Goal: Task Accomplishment & Management: Use online tool/utility

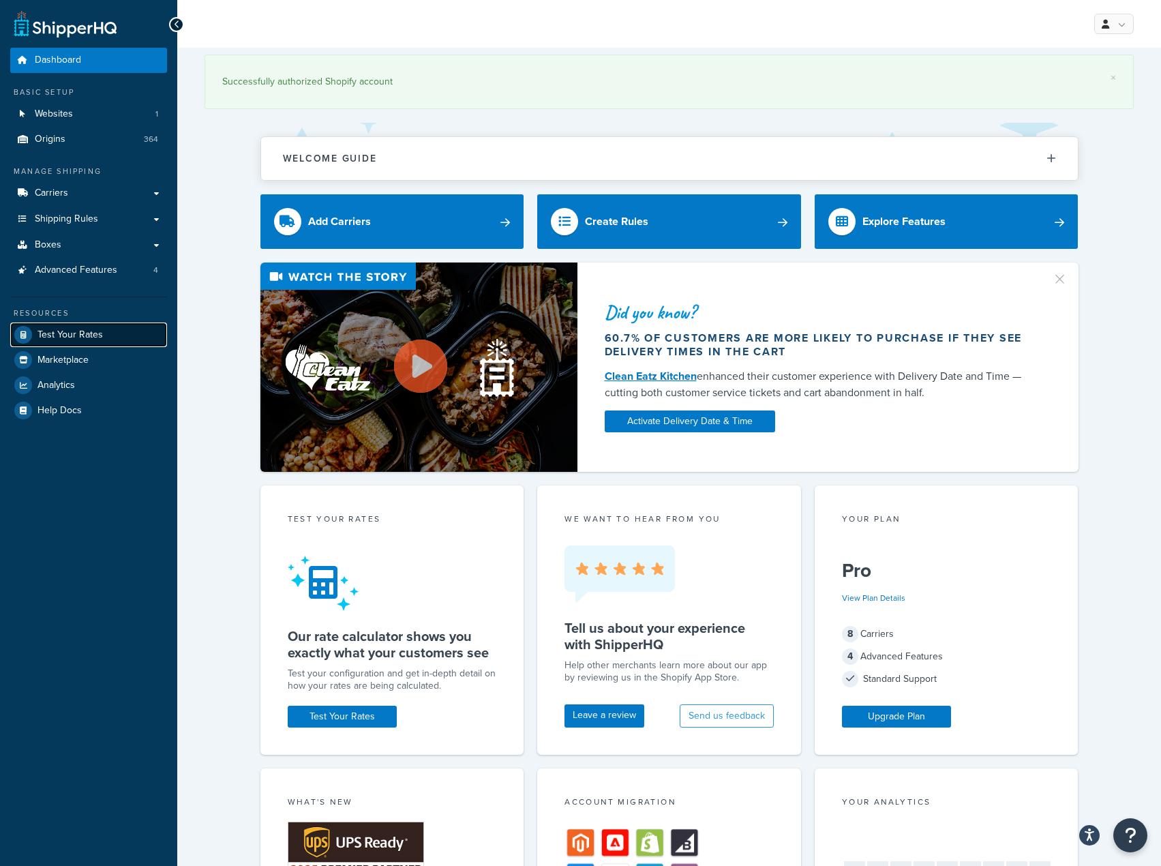
click at [68, 329] on span "Test Your Rates" at bounding box center [69, 335] width 65 height 12
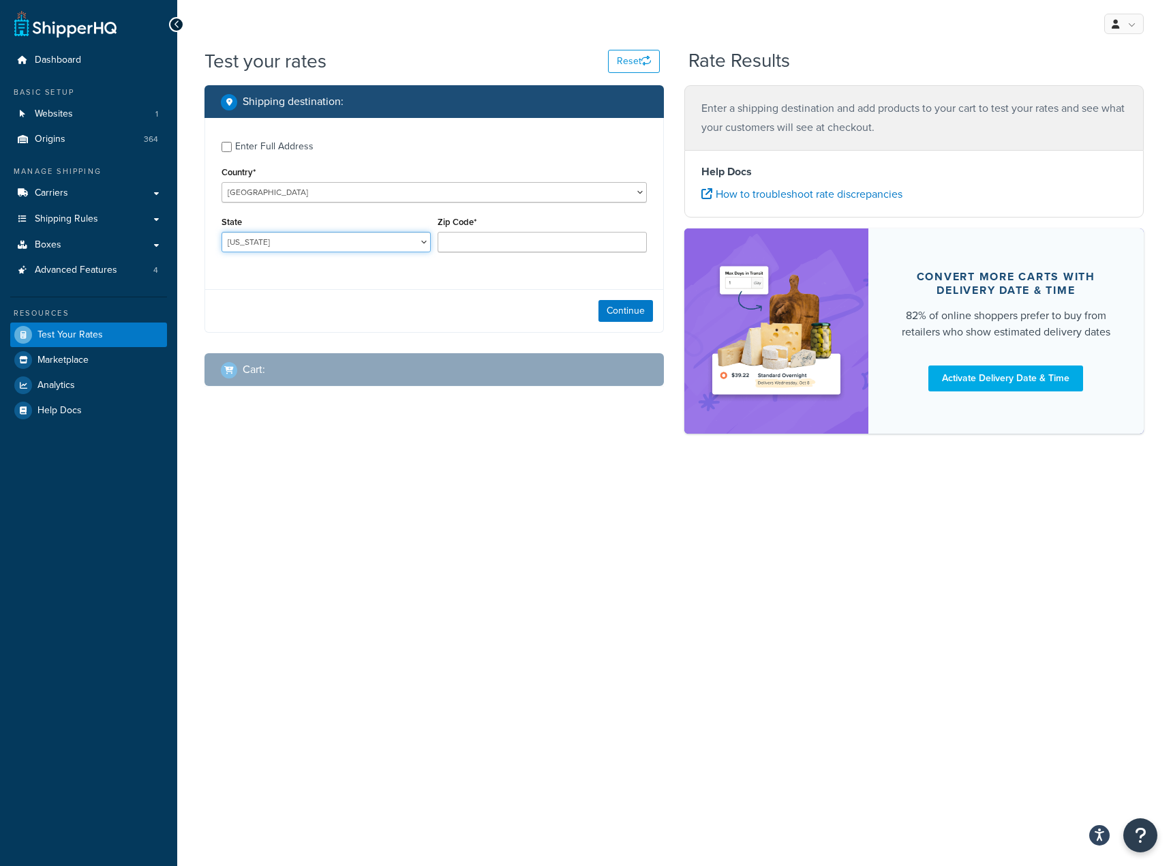
click at [340, 245] on select "[US_STATE] [US_STATE] [US_STATE] [US_STATE] [US_STATE] Armed Forces Americas Ar…" at bounding box center [326, 242] width 209 height 20
select select "WA"
click at [492, 250] on input "Zip Code*" at bounding box center [542, 242] width 209 height 20
type input "99206"
click at [637, 314] on button "Continue" at bounding box center [626, 311] width 55 height 22
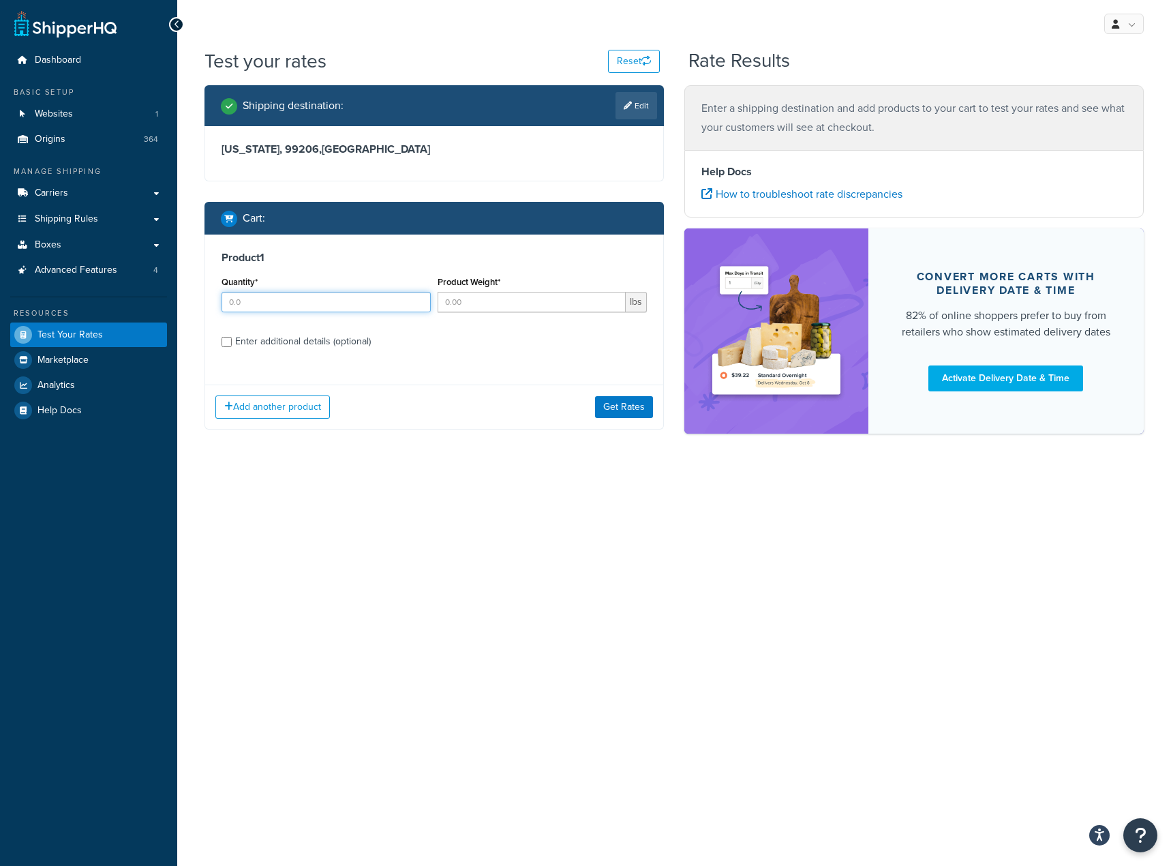
click at [312, 294] on input "Quantity*" at bounding box center [326, 302] width 209 height 20
type input "1"
click at [352, 292] on input "1" at bounding box center [326, 302] width 209 height 20
click at [509, 305] on input "Product Weight*" at bounding box center [532, 302] width 188 height 20
type input "2"
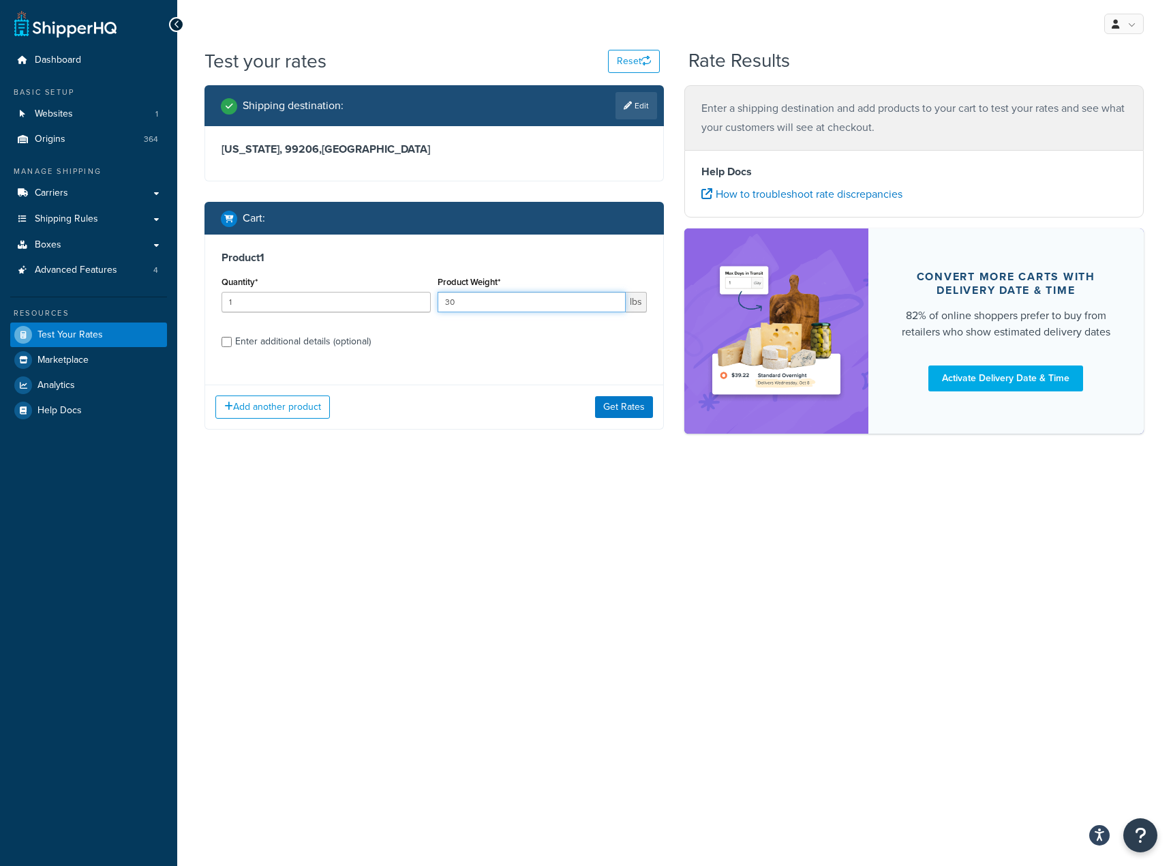
type input "30"
click at [247, 336] on div "Enter additional details (optional)" at bounding box center [303, 341] width 136 height 19
click at [232, 337] on input "Enter additional details (optional)" at bounding box center [227, 342] width 10 height 10
checkbox input "true"
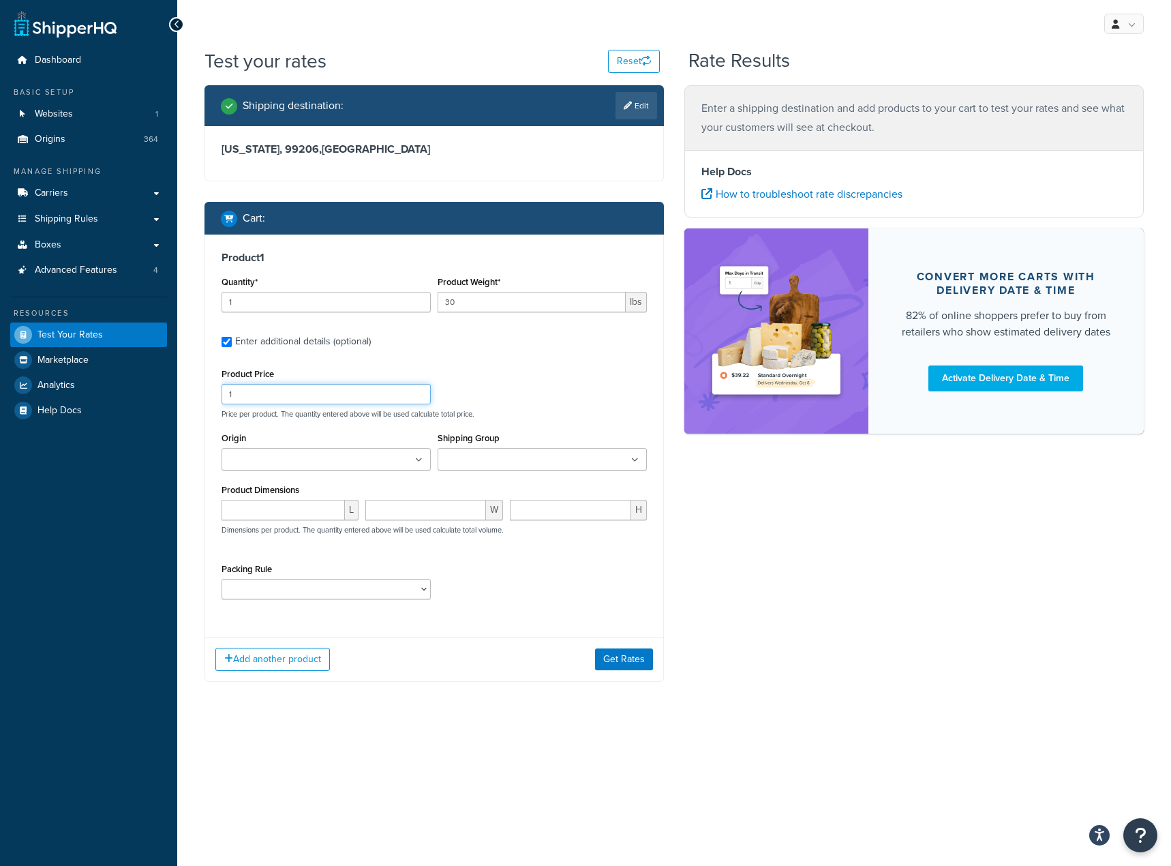
click at [270, 390] on input "1" at bounding box center [326, 394] width 209 height 20
type input "597.07"
type input "turn"
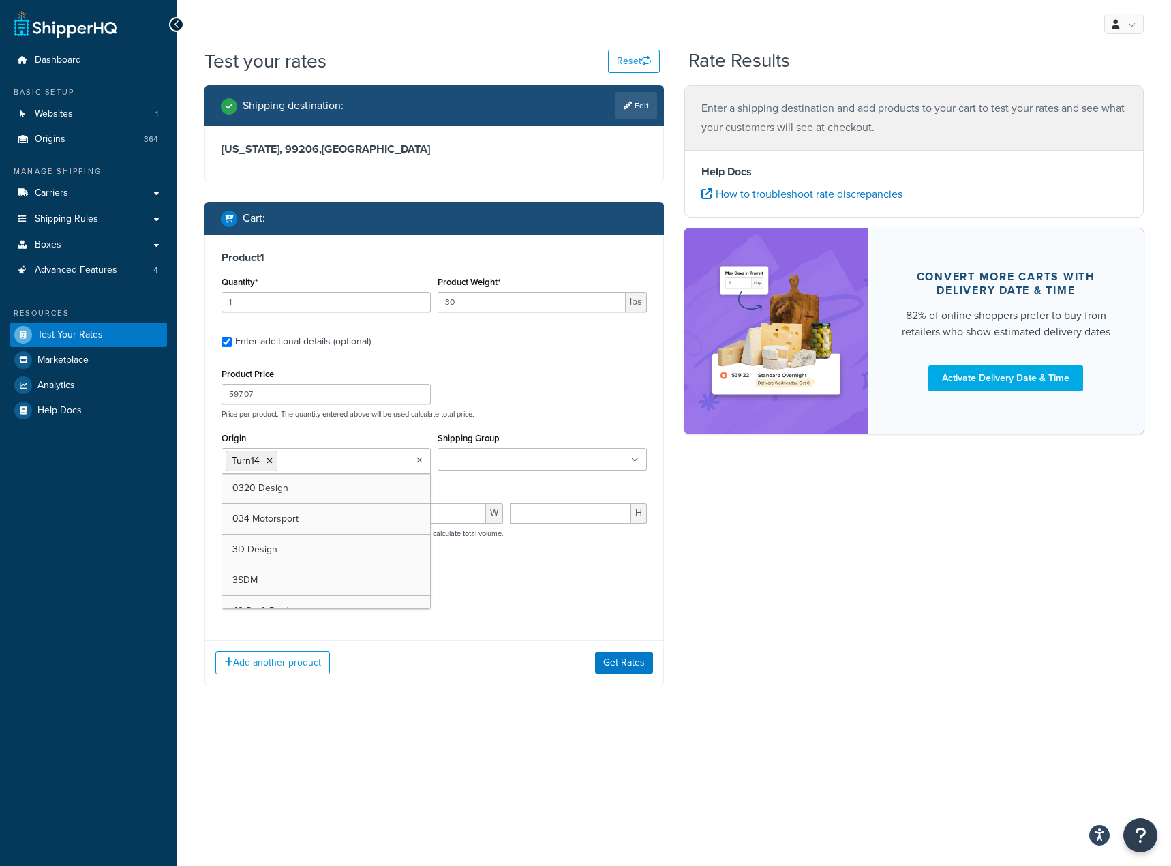
click at [526, 448] on ul at bounding box center [542, 459] width 209 height 22
type input "hr-t"
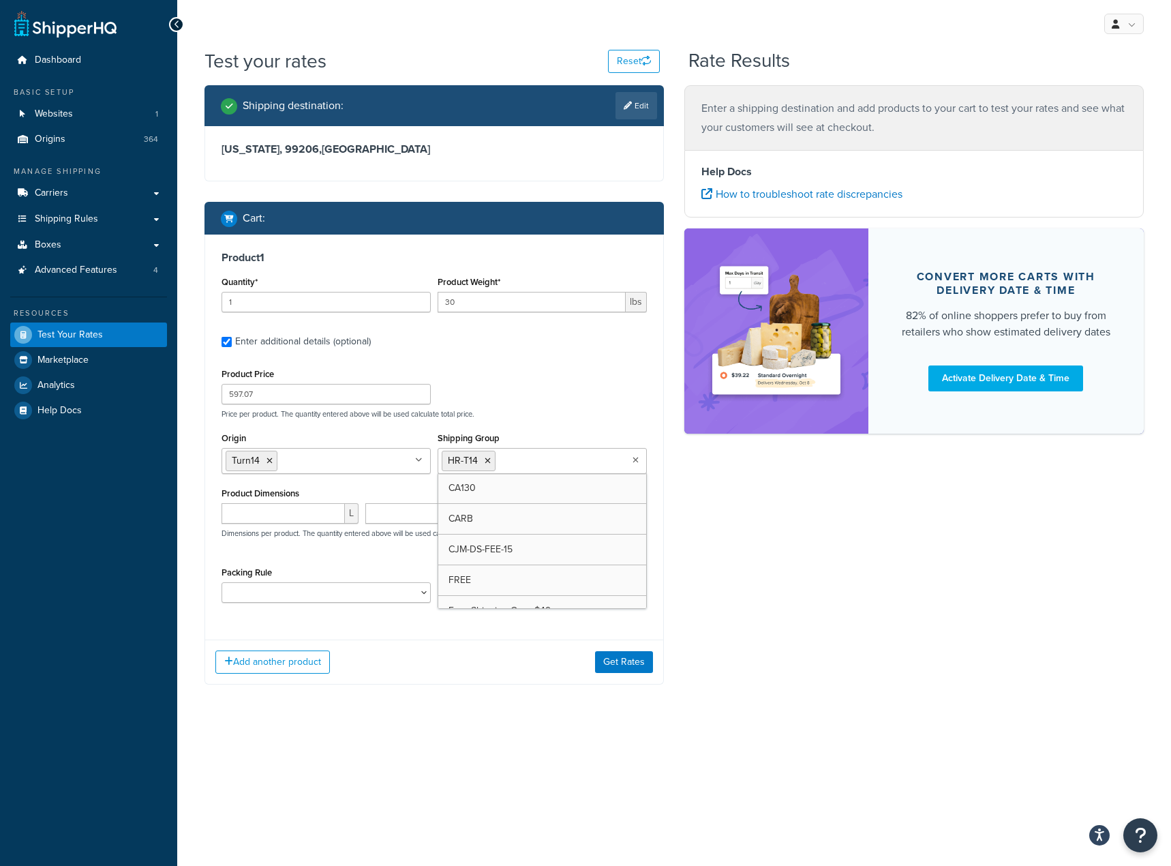
click at [318, 526] on div "L" at bounding box center [290, 518] width 144 height 31
click at [320, 517] on input "number" at bounding box center [283, 513] width 123 height 20
type input "14"
type input "53"
type input "11"
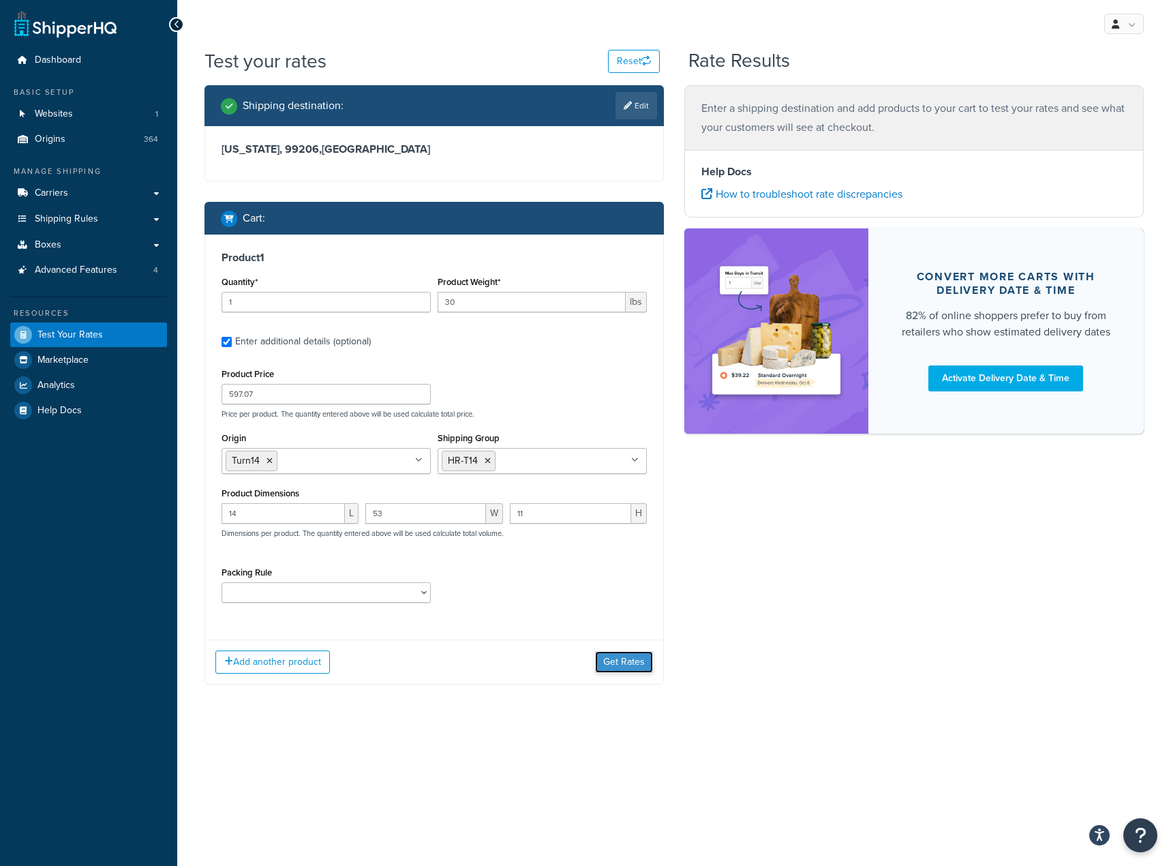
click at [603, 664] on button "Get Rates" at bounding box center [624, 662] width 58 height 22
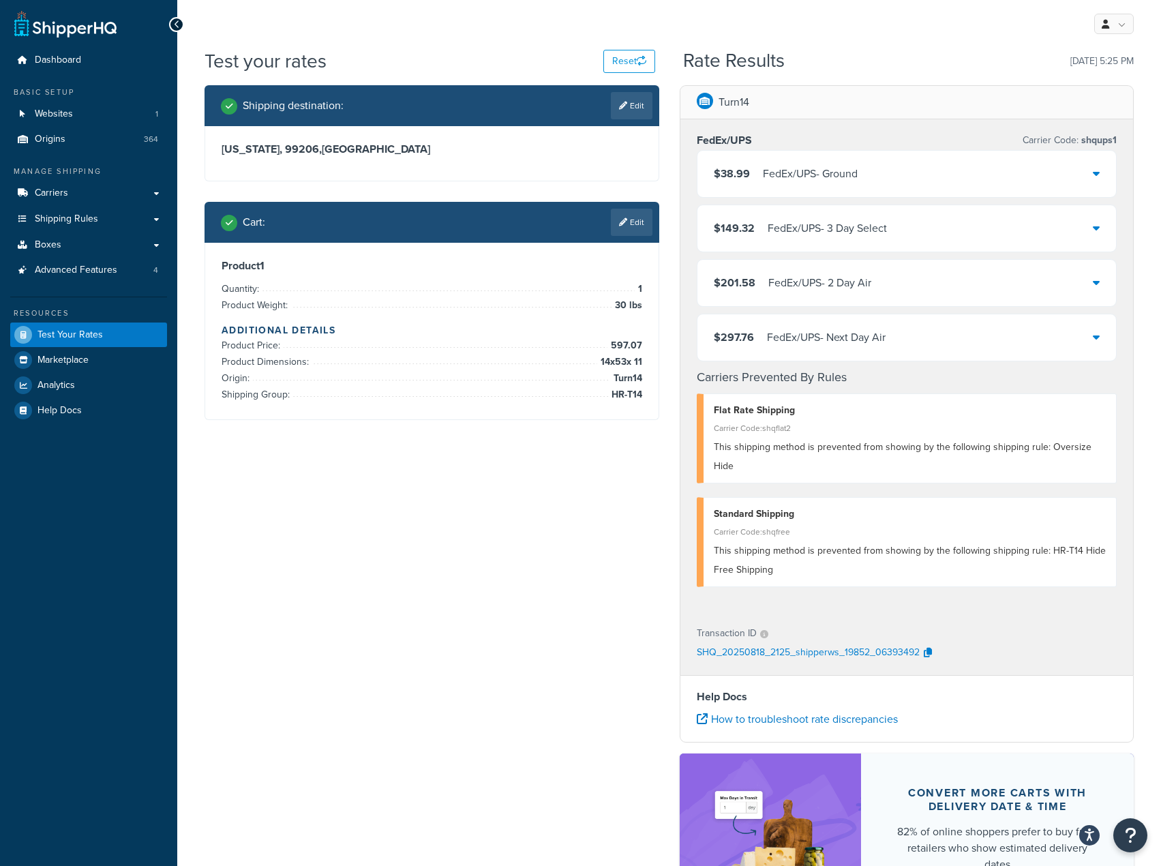
click at [961, 175] on div "$38.99 FedEx/UPS - Ground" at bounding box center [906, 174] width 419 height 46
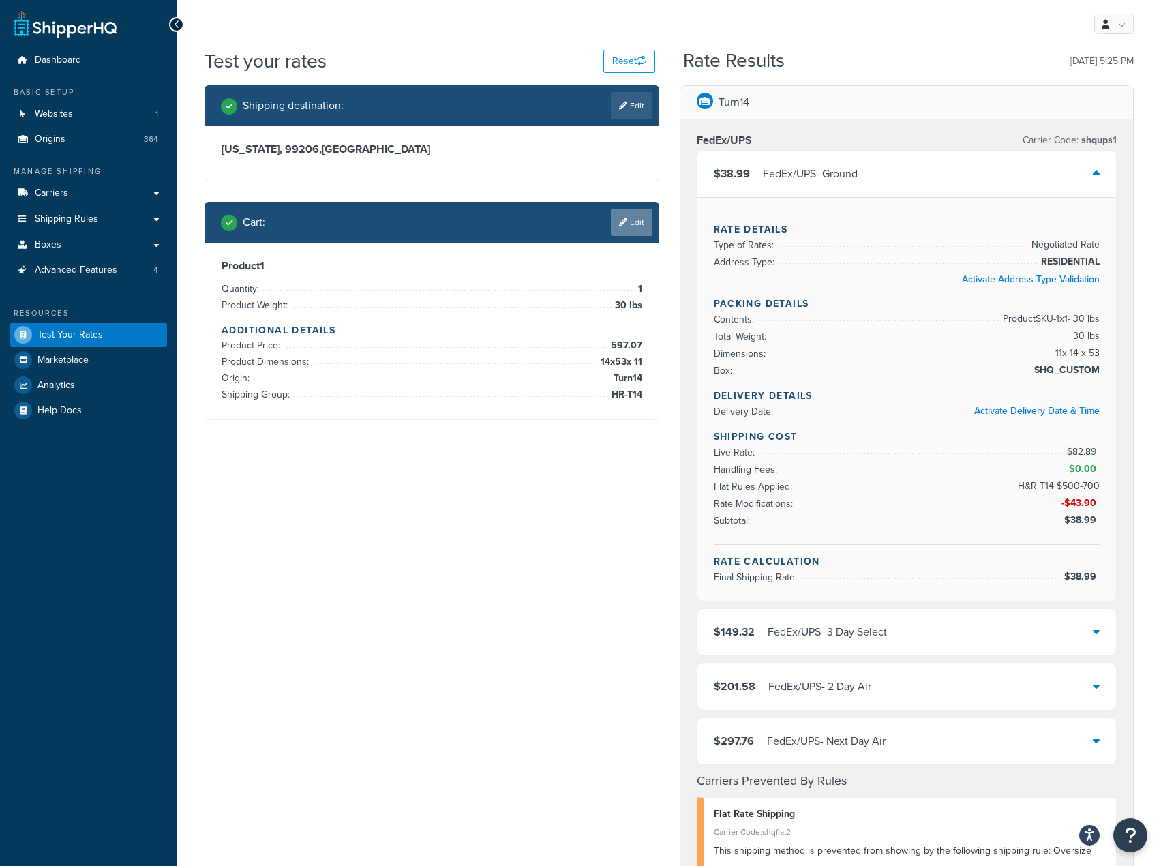
click at [624, 224] on icon at bounding box center [623, 222] width 8 height 8
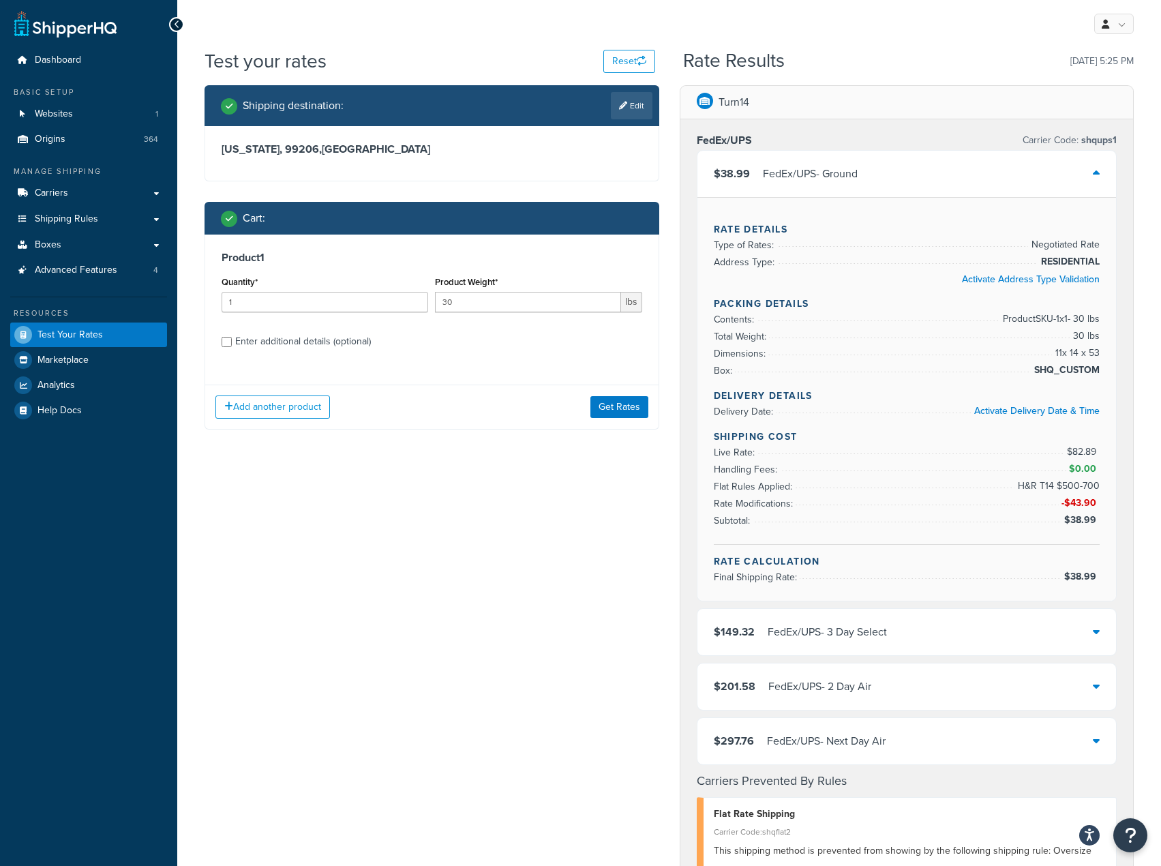
click at [341, 344] on div "Enter additional details (optional)" at bounding box center [303, 341] width 136 height 19
click at [232, 344] on input "Enter additional details (optional)" at bounding box center [227, 342] width 10 height 10
checkbox input "true"
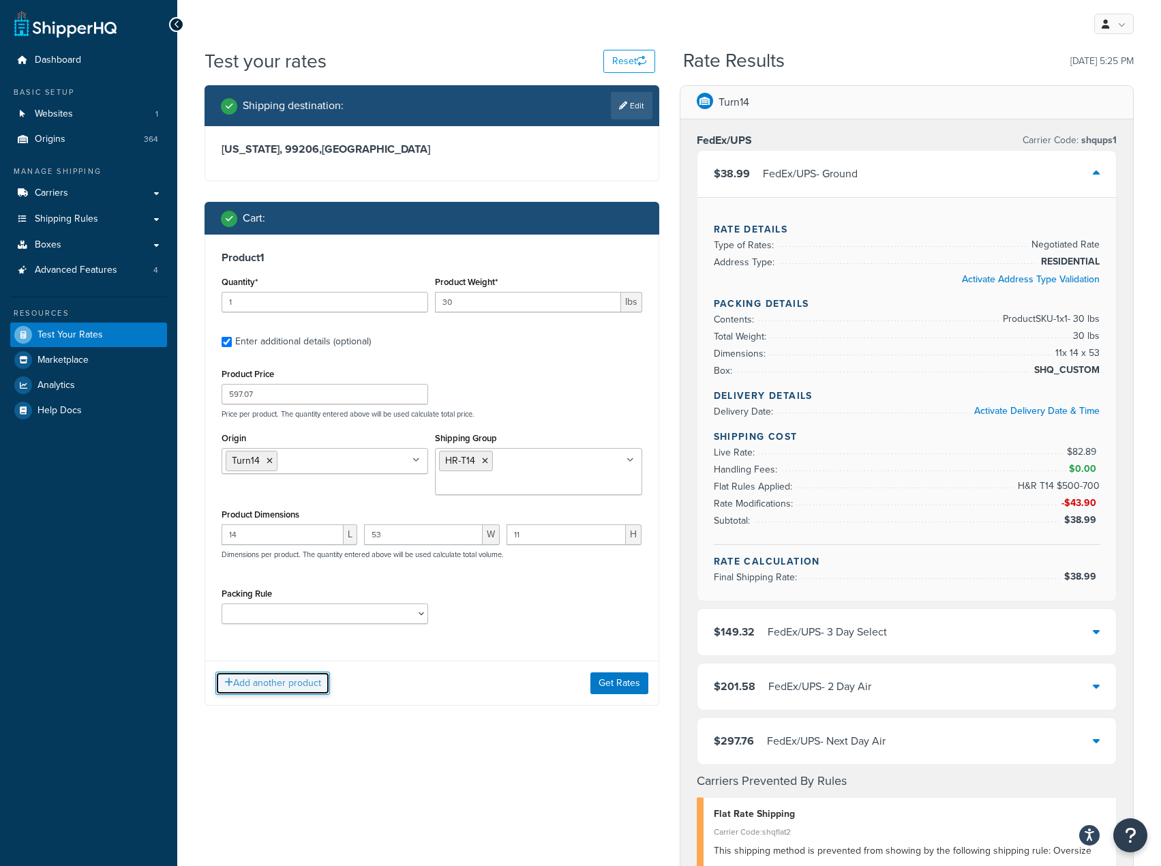
click at [305, 671] on button "Add another product" at bounding box center [272, 682] width 115 height 23
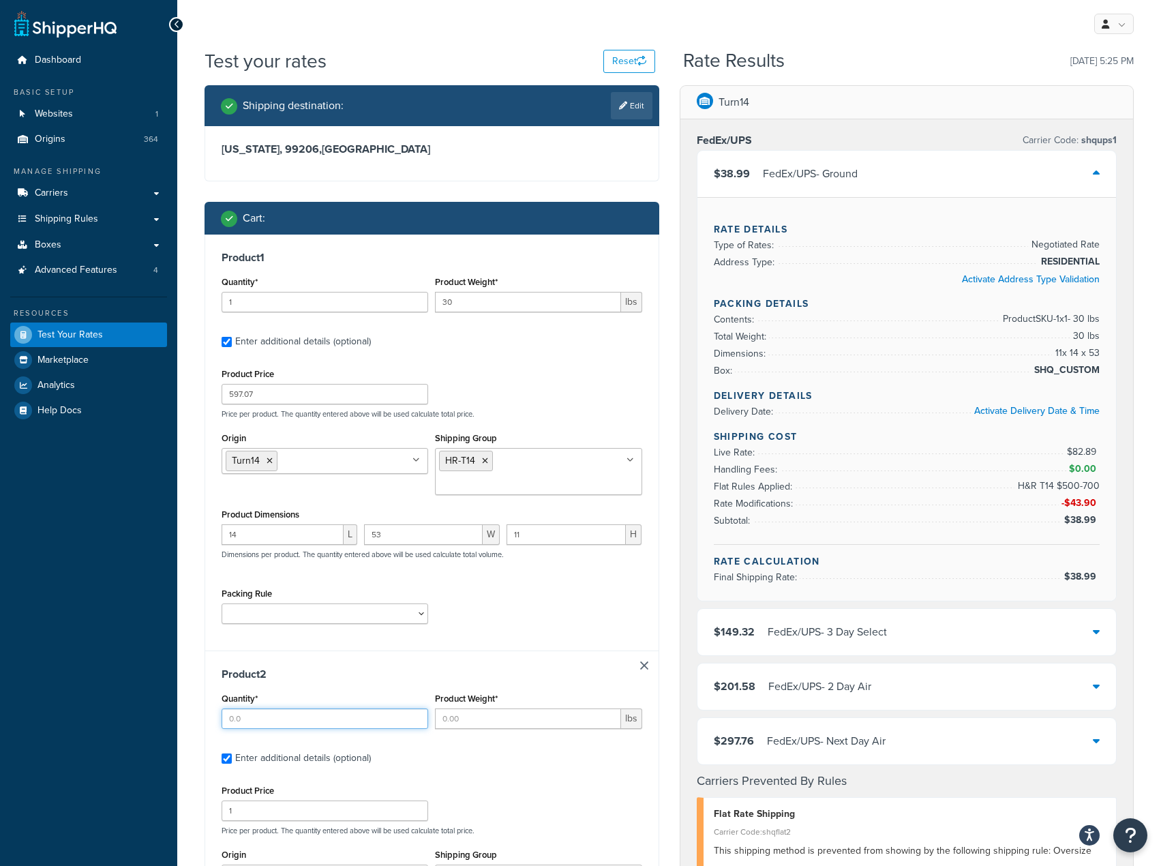
click at [295, 708] on input "Quantity*" at bounding box center [325, 718] width 207 height 20
type input "1"
type input "17"
click at [277, 800] on input "1" at bounding box center [325, 810] width 207 height 20
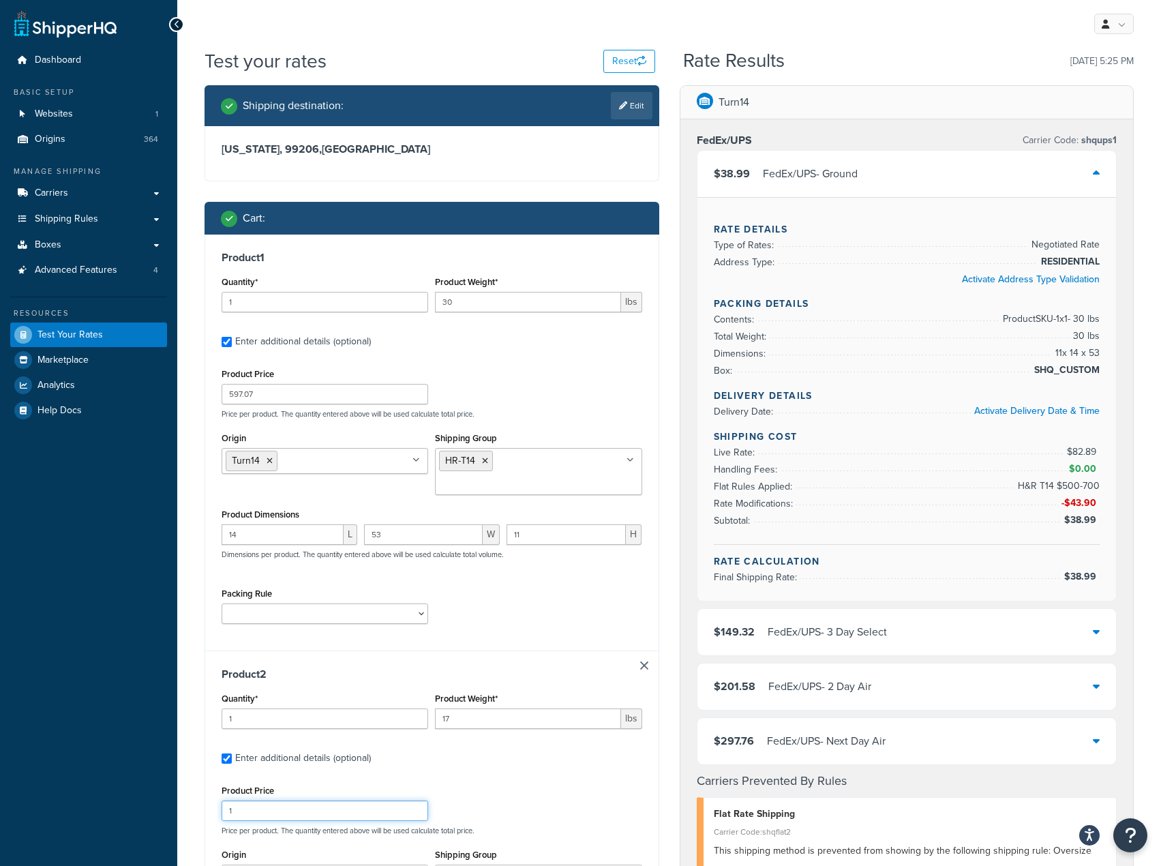
click at [277, 800] on input "1" at bounding box center [325, 810] width 207 height 20
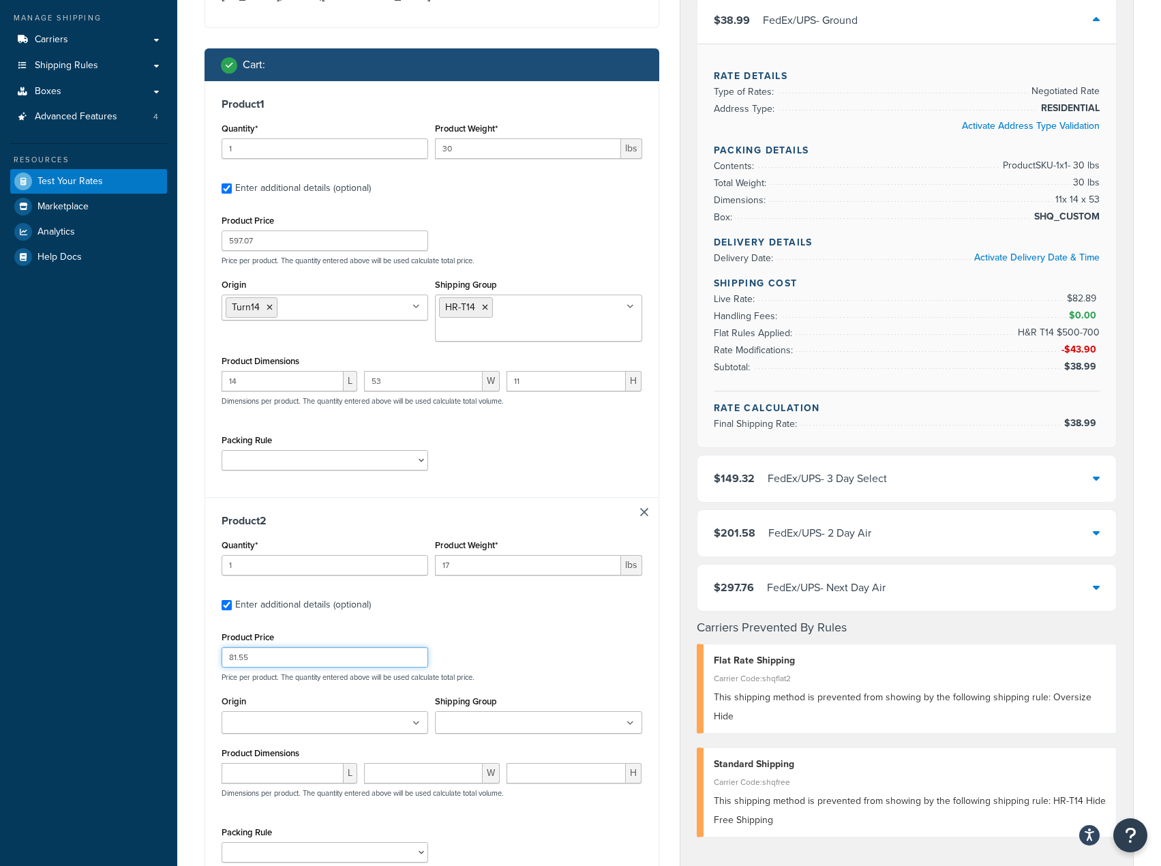
scroll to position [205, 0]
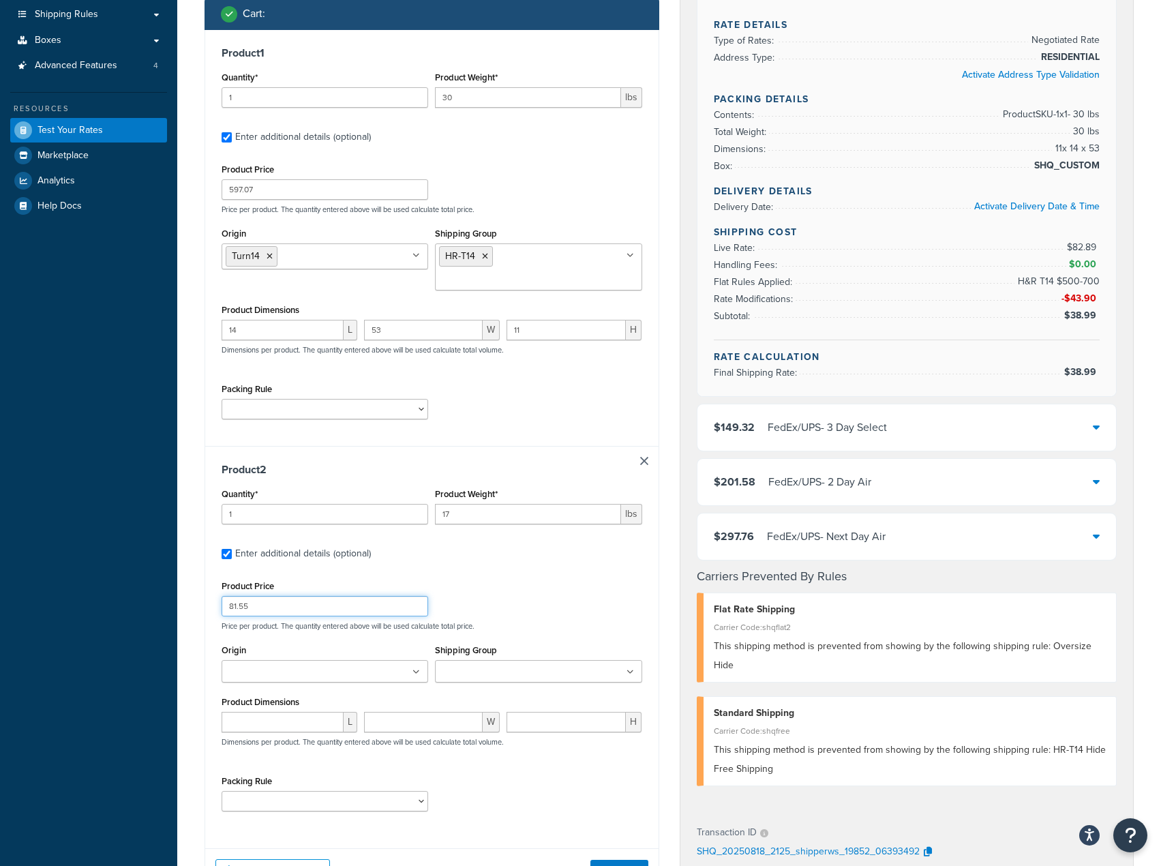
type input "81.55"
click at [361, 660] on ul at bounding box center [325, 671] width 207 height 22
type input "urot"
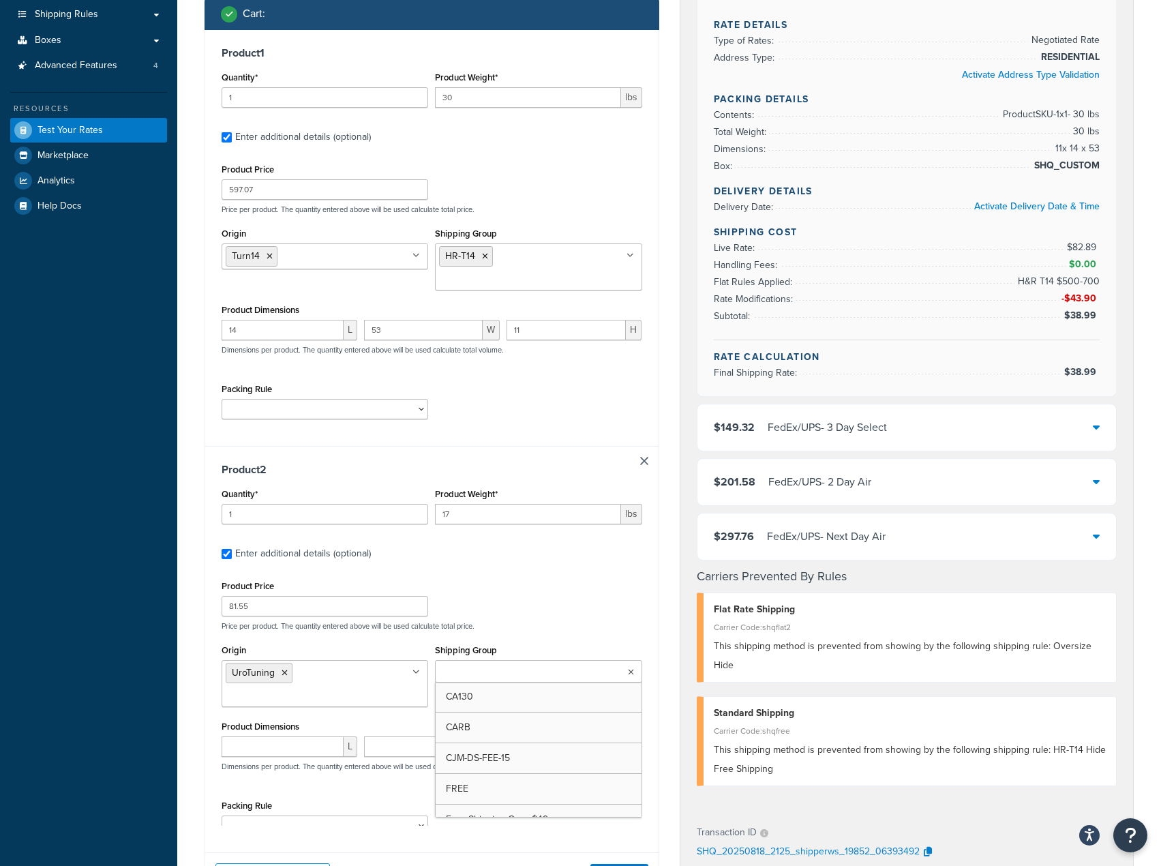
click at [546, 660] on ul at bounding box center [538, 671] width 207 height 22
type input "NFSNO"
click at [267, 737] on input "number" at bounding box center [283, 746] width 122 height 20
type input "9"
type input "11"
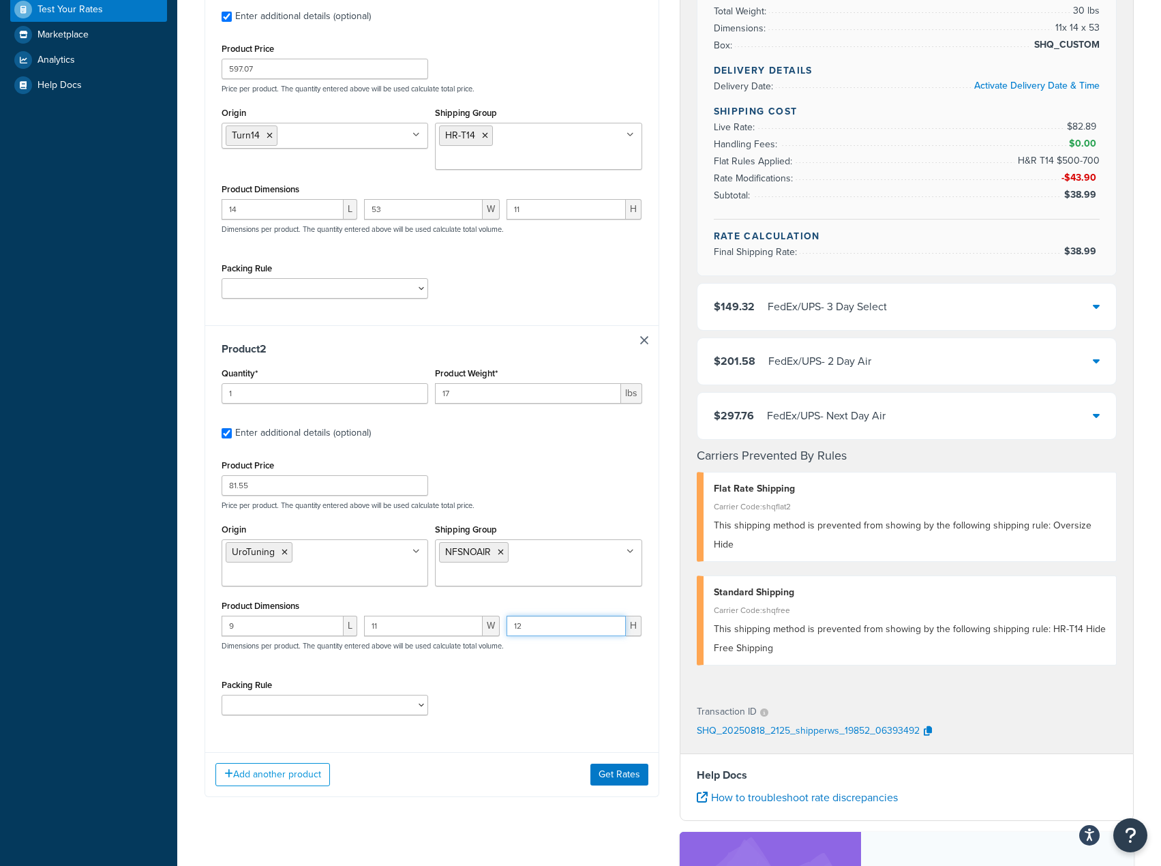
scroll to position [409, 0]
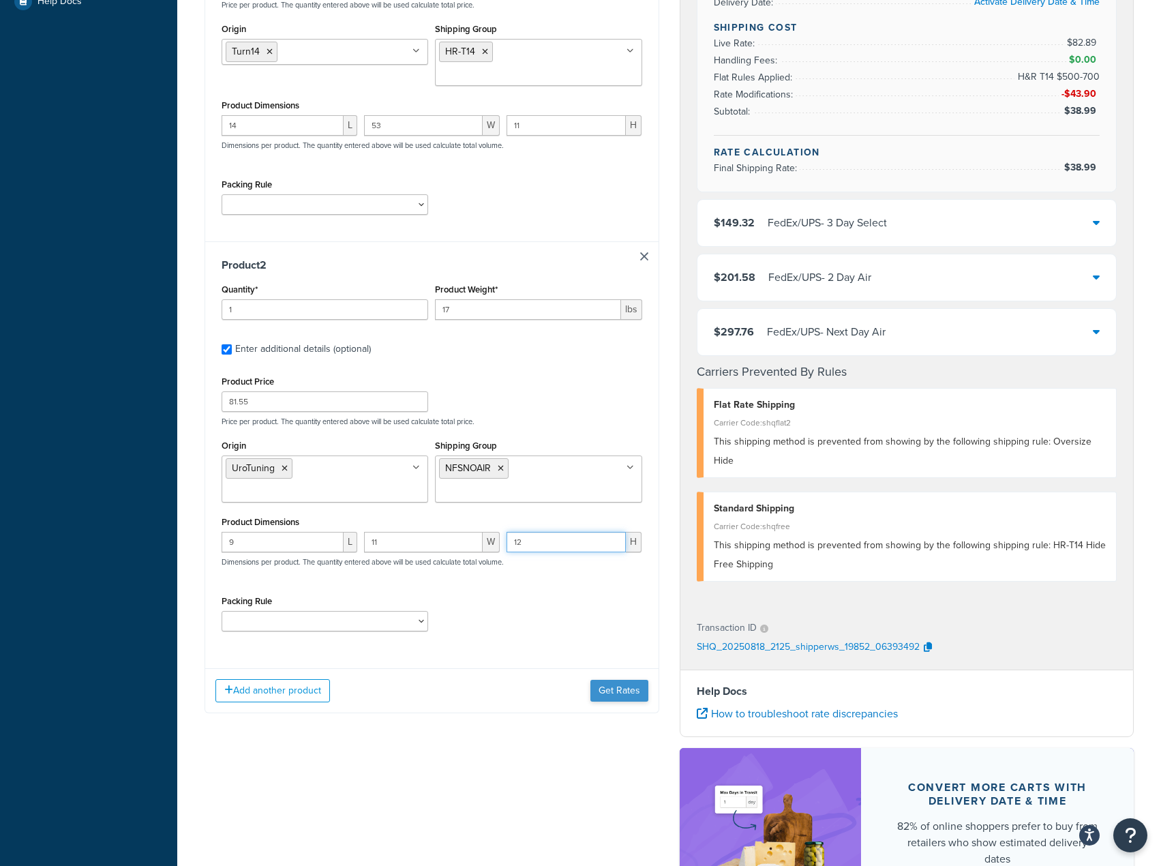
type input "12"
click at [635, 680] on button "Get Rates" at bounding box center [619, 691] width 58 height 22
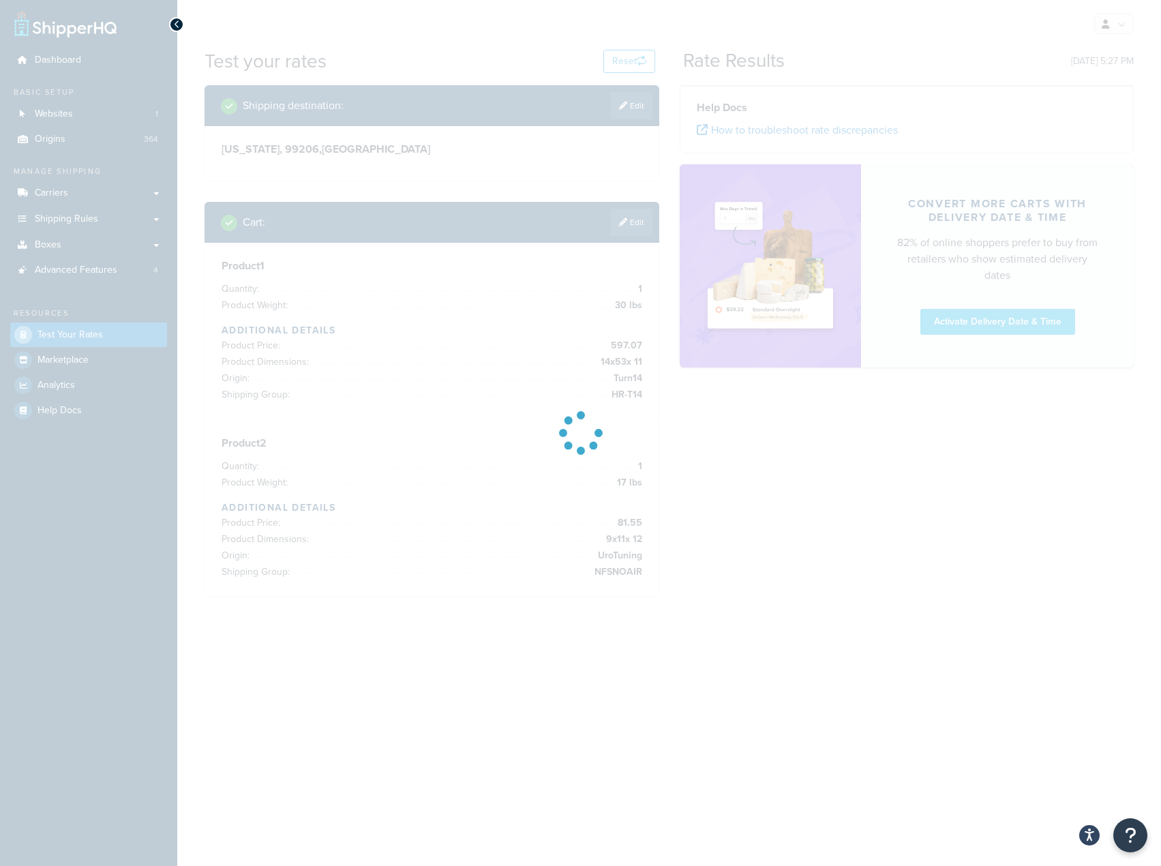
scroll to position [0, 0]
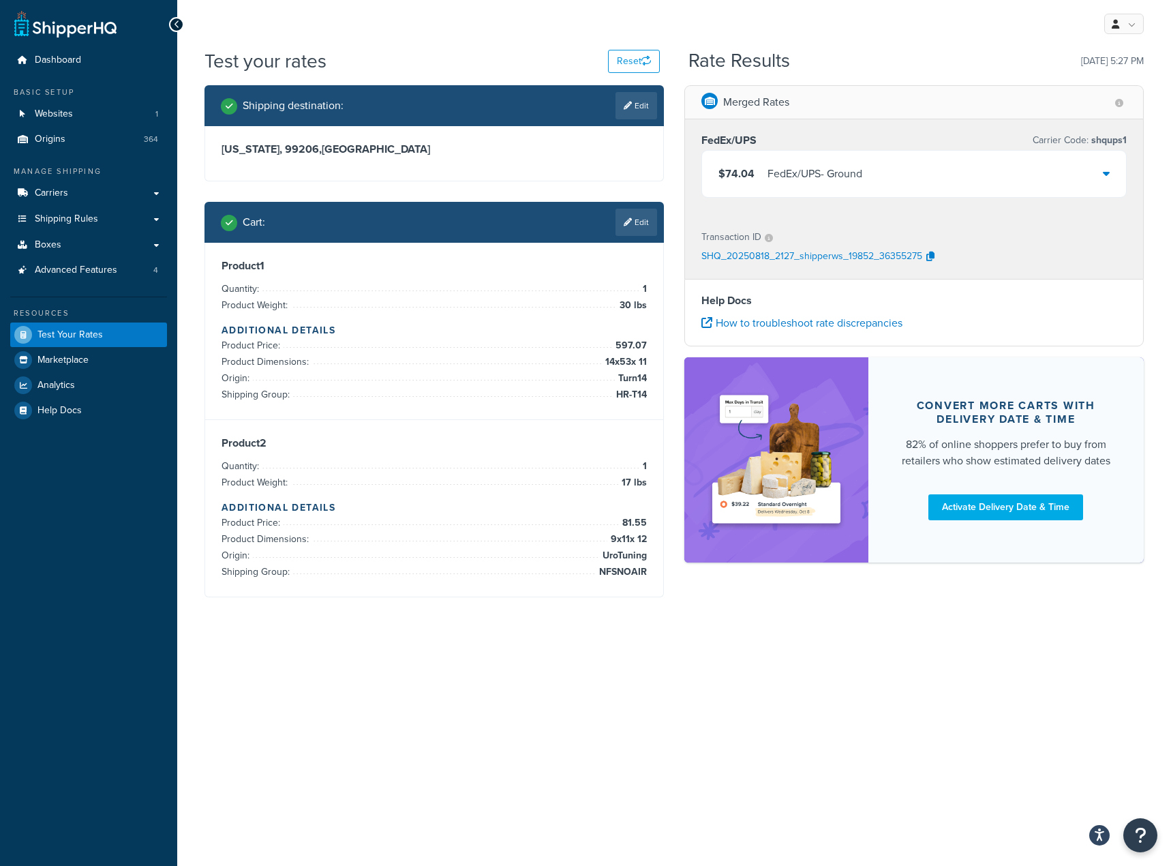
click at [1012, 171] on div "$74.04 FedEx/UPS - Ground" at bounding box center [914, 174] width 424 height 46
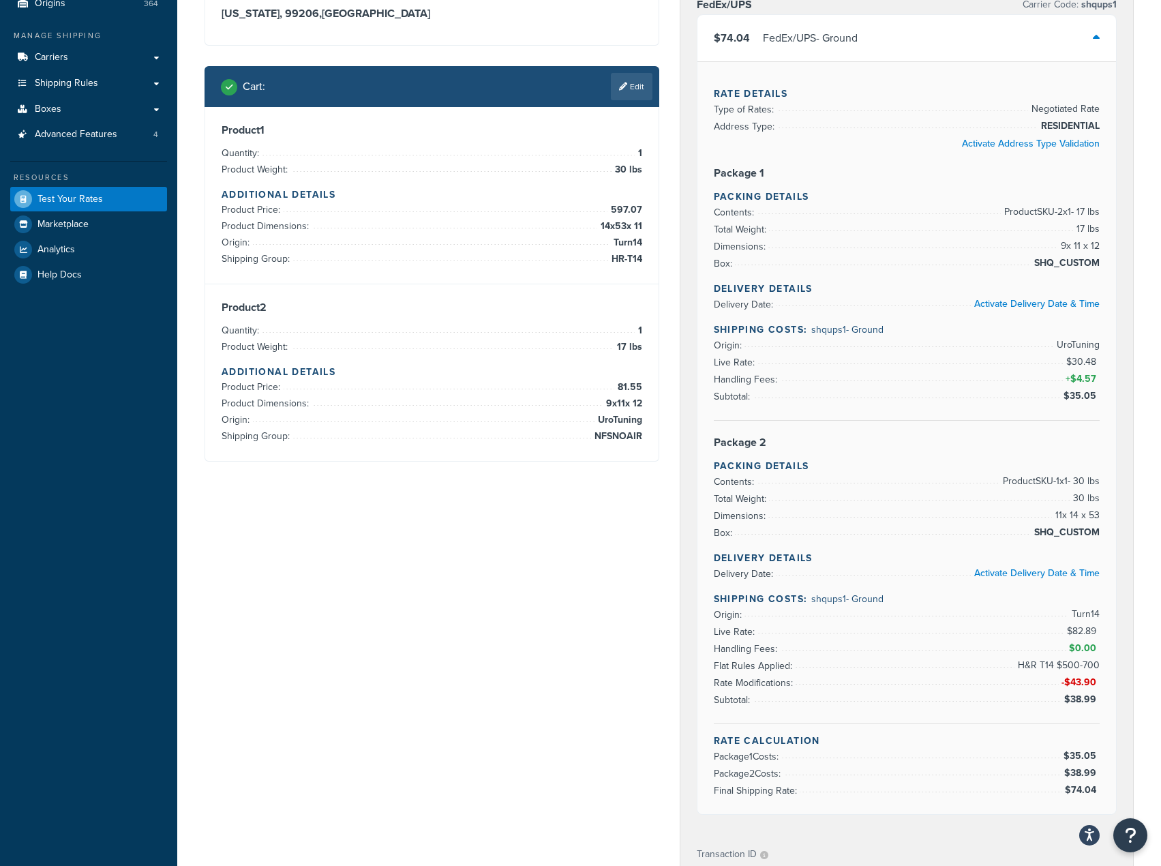
scroll to position [136, 0]
click at [627, 79] on link "Edit" at bounding box center [632, 85] width 42 height 27
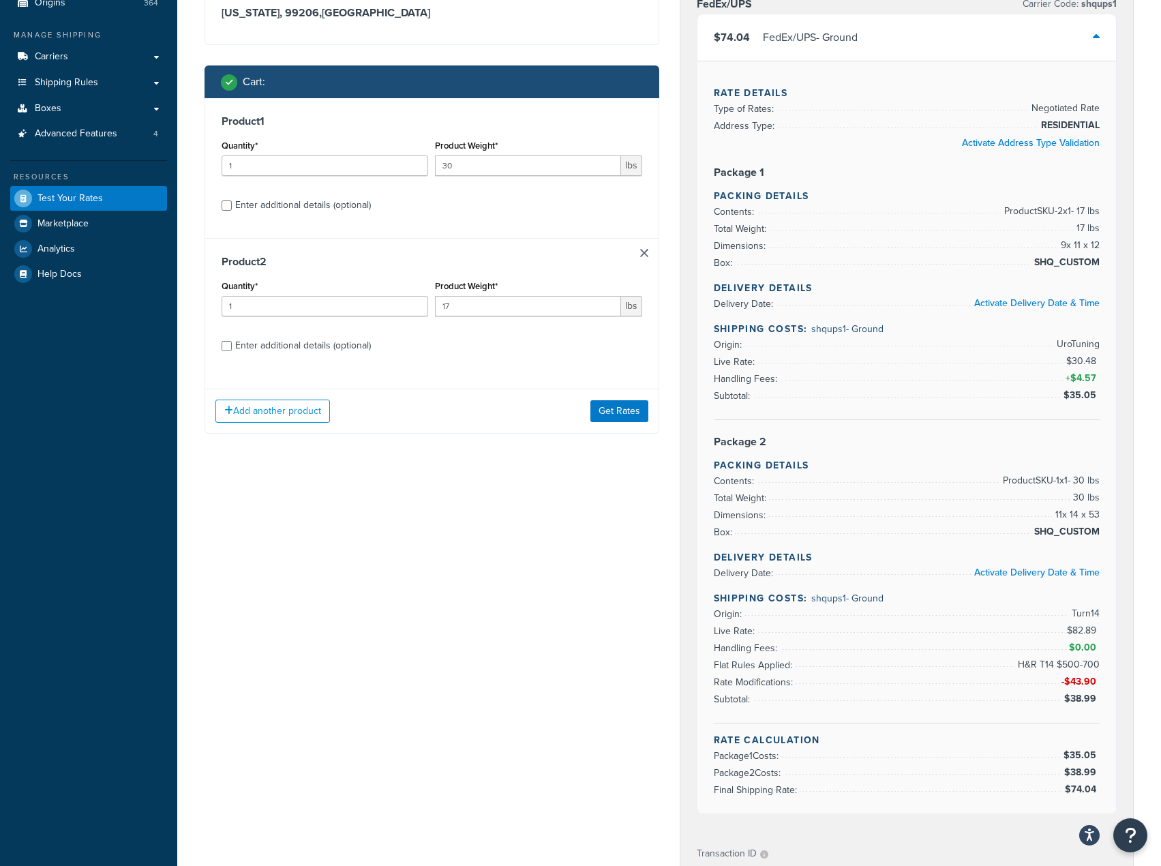
click at [258, 399] on div "Add another product Get Rates" at bounding box center [431, 411] width 453 height 44
click at [260, 407] on button "Add another product" at bounding box center [272, 410] width 115 height 23
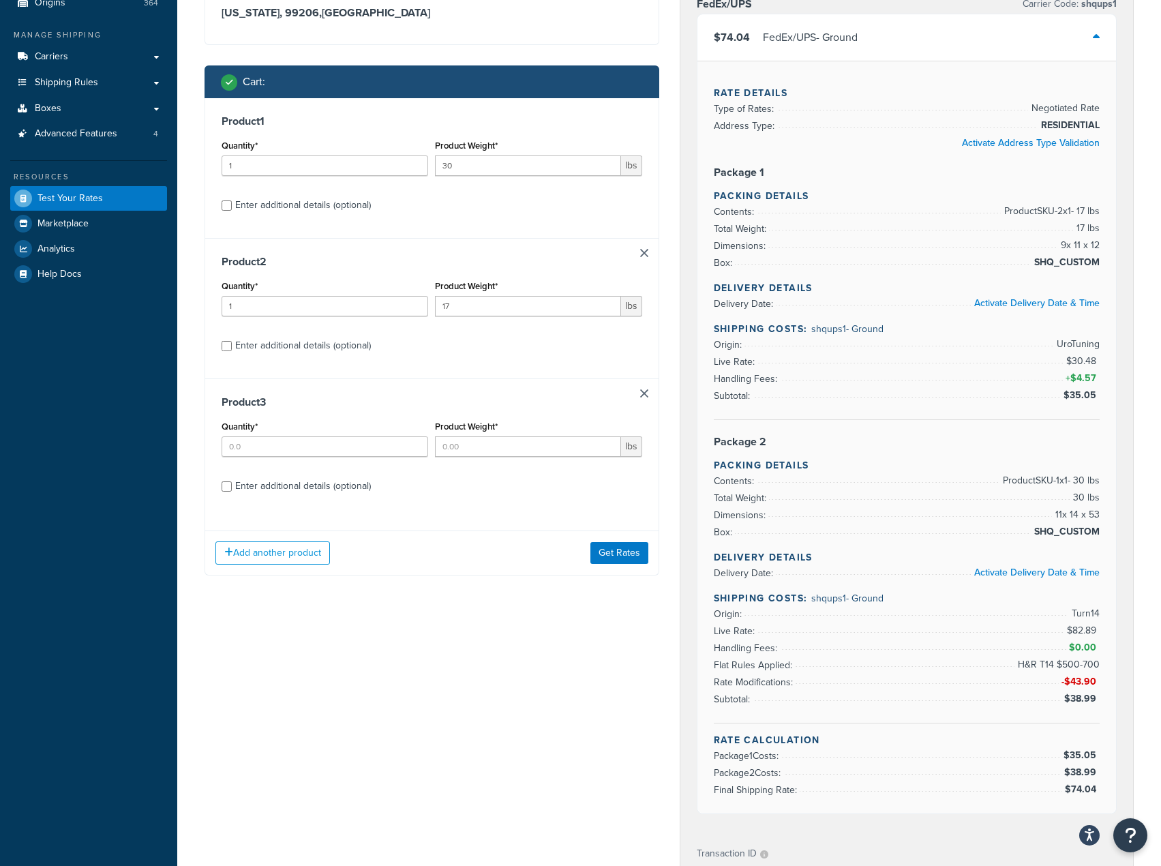
click at [260, 436] on div "Quantity*" at bounding box center [325, 437] width 207 height 40
drag, startPoint x: 261, startPoint y: 439, endPoint x: 275, endPoint y: 439, distance: 14.3
click at [262, 439] on input "Quantity*" at bounding box center [325, 446] width 207 height 20
type input "1"
click at [515, 453] on input "Product Weight*" at bounding box center [527, 446] width 185 height 20
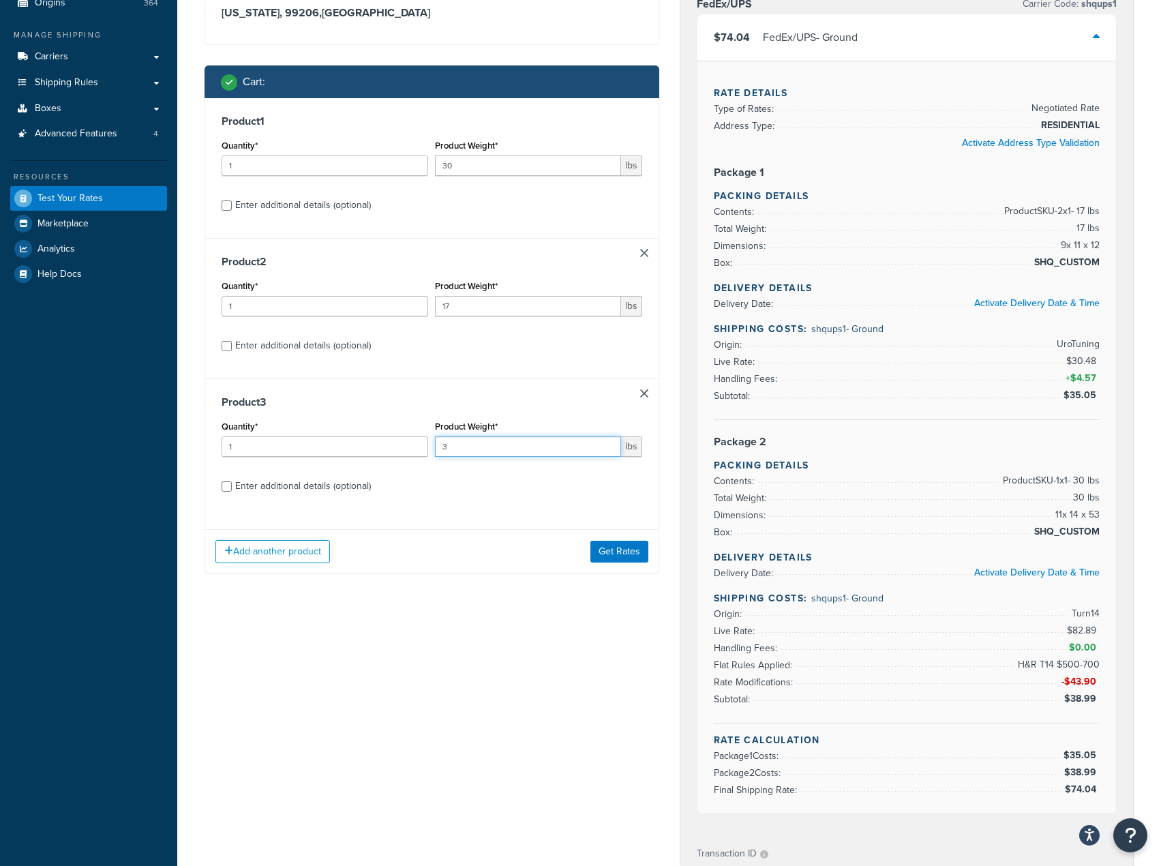
type input "3"
click at [334, 498] on div "Product 3 Quantity* 1 Product Weight* 3 lbs Enter additional details (optional)" at bounding box center [431, 448] width 453 height 140
click at [337, 491] on div "Enter additional details (optional)" at bounding box center [303, 486] width 136 height 19
click at [232, 491] on input "Enter additional details (optional)" at bounding box center [227, 486] width 10 height 10
checkbox input "true"
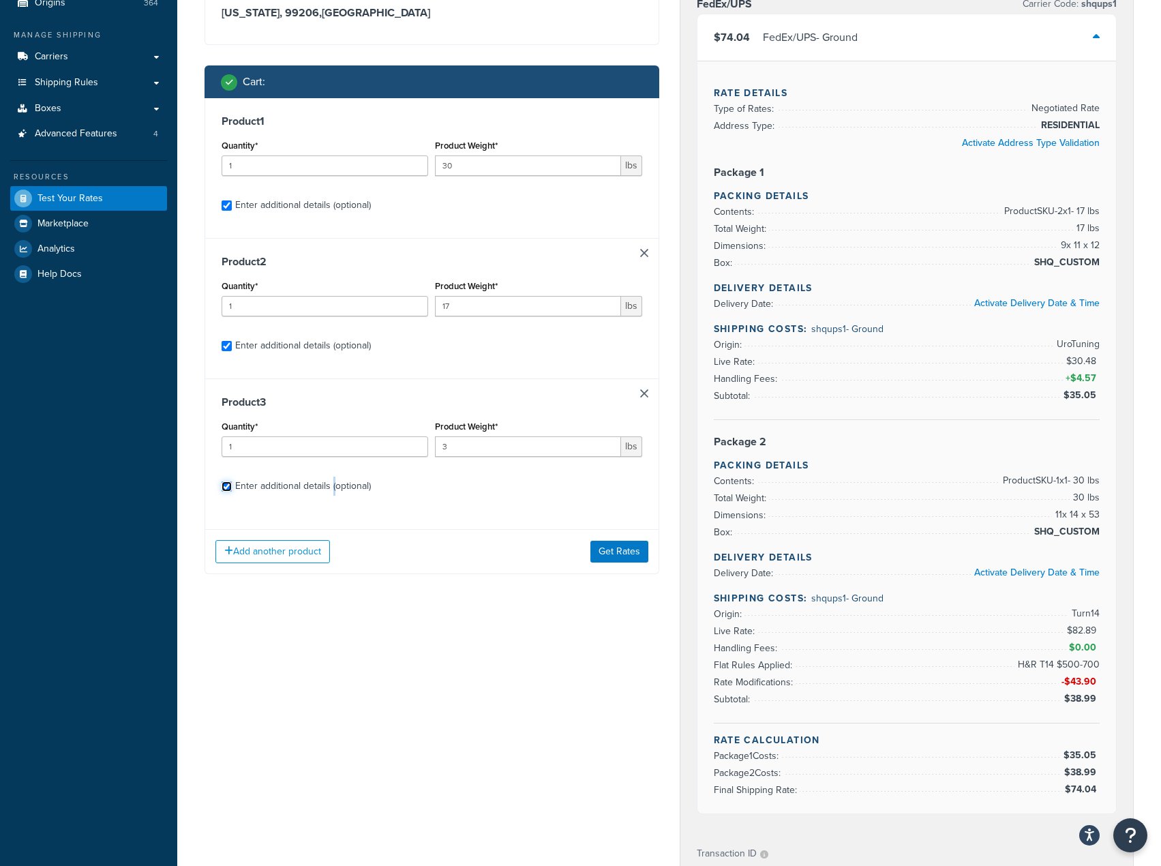
checkbox input "true"
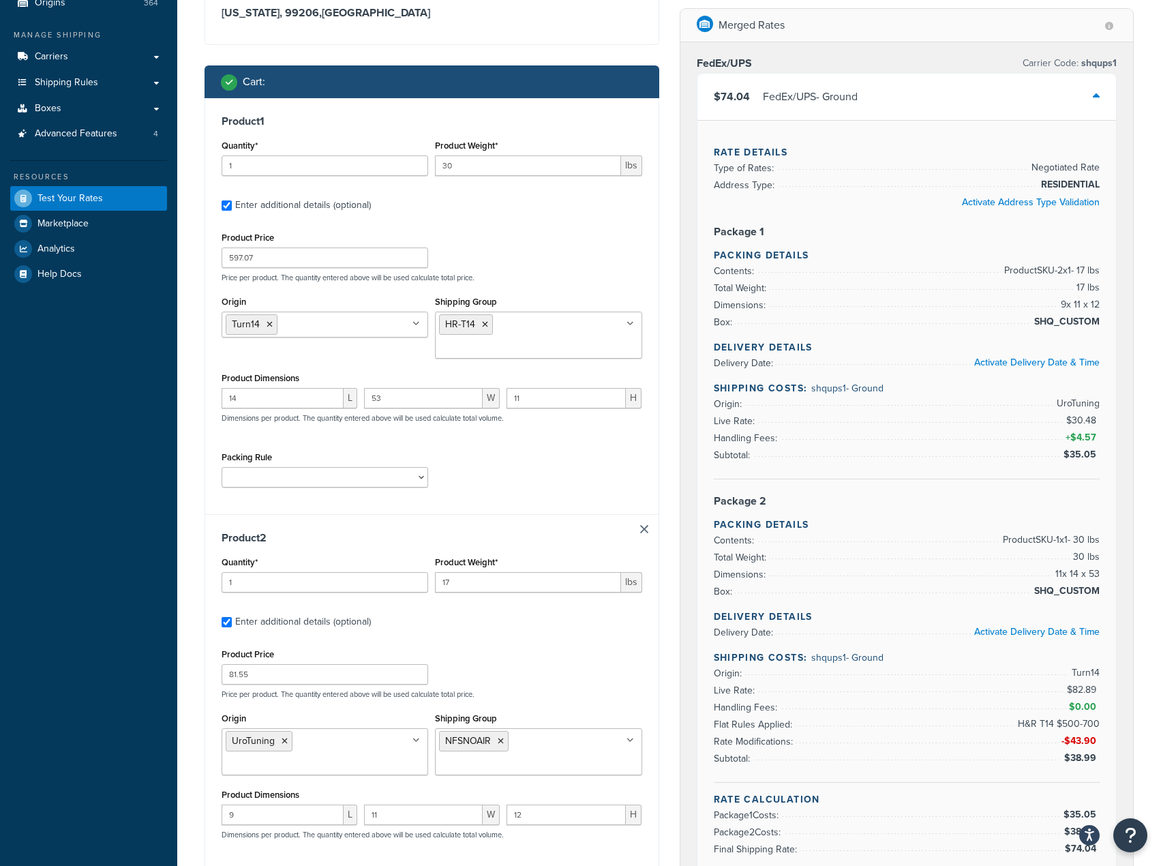
click at [547, 728] on ul "NFSNOAIR" at bounding box center [538, 751] width 207 height 47
type input "card"
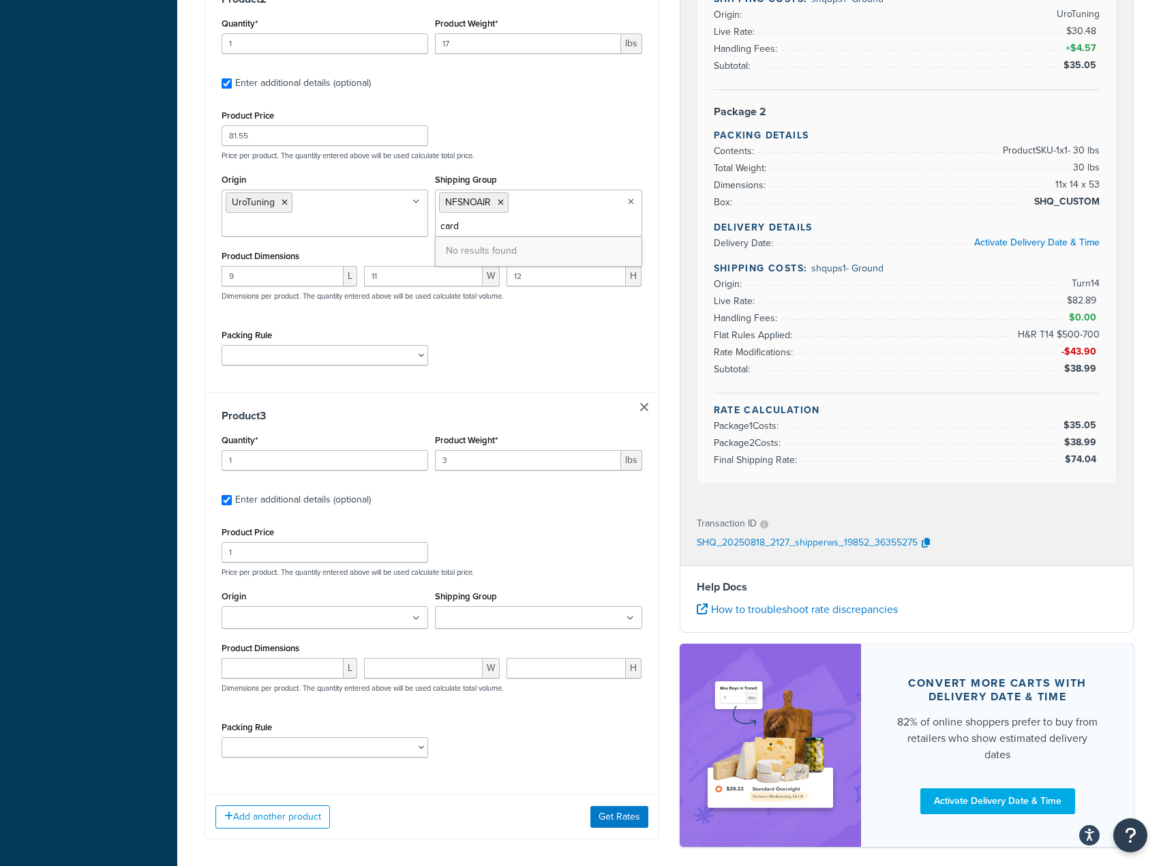
scroll to position [720, 0]
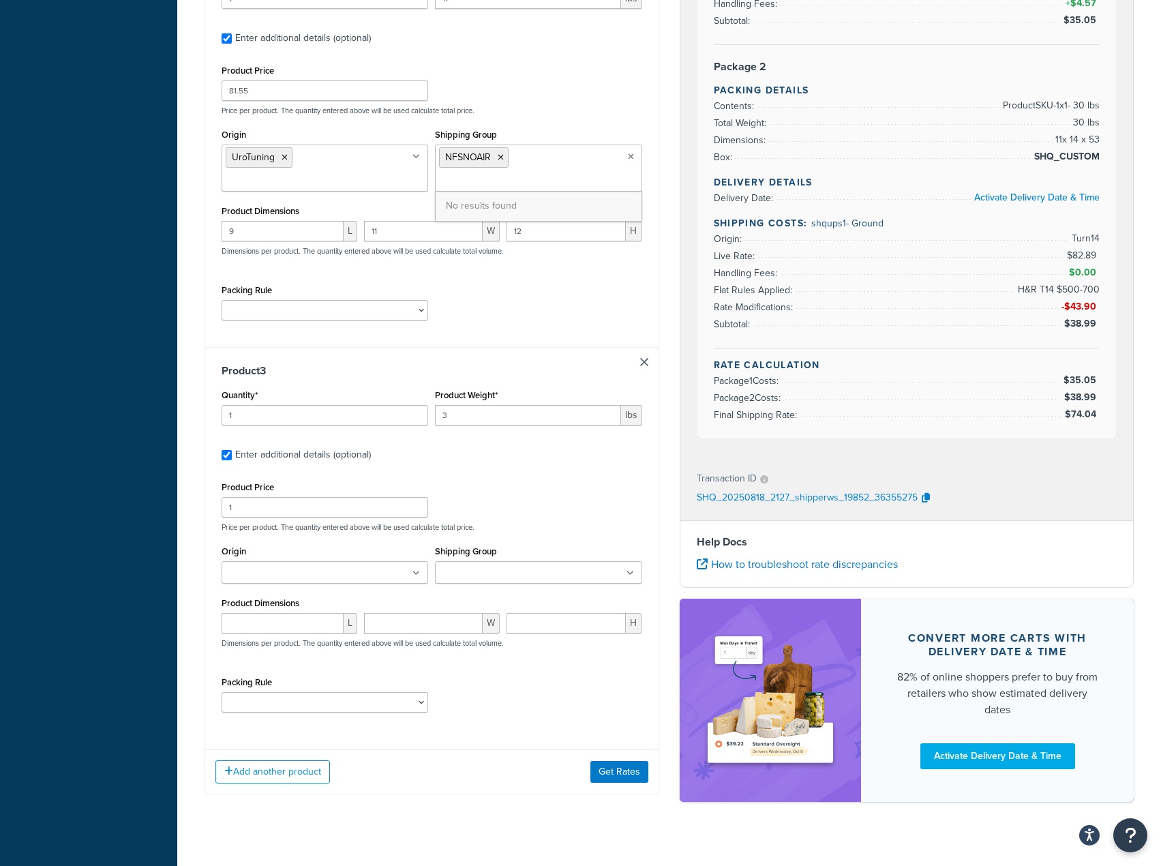
click at [552, 561] on ul at bounding box center [538, 572] width 207 height 22
paste input "NFSNOAIR#CARB"
type input "NFSNOAIR"
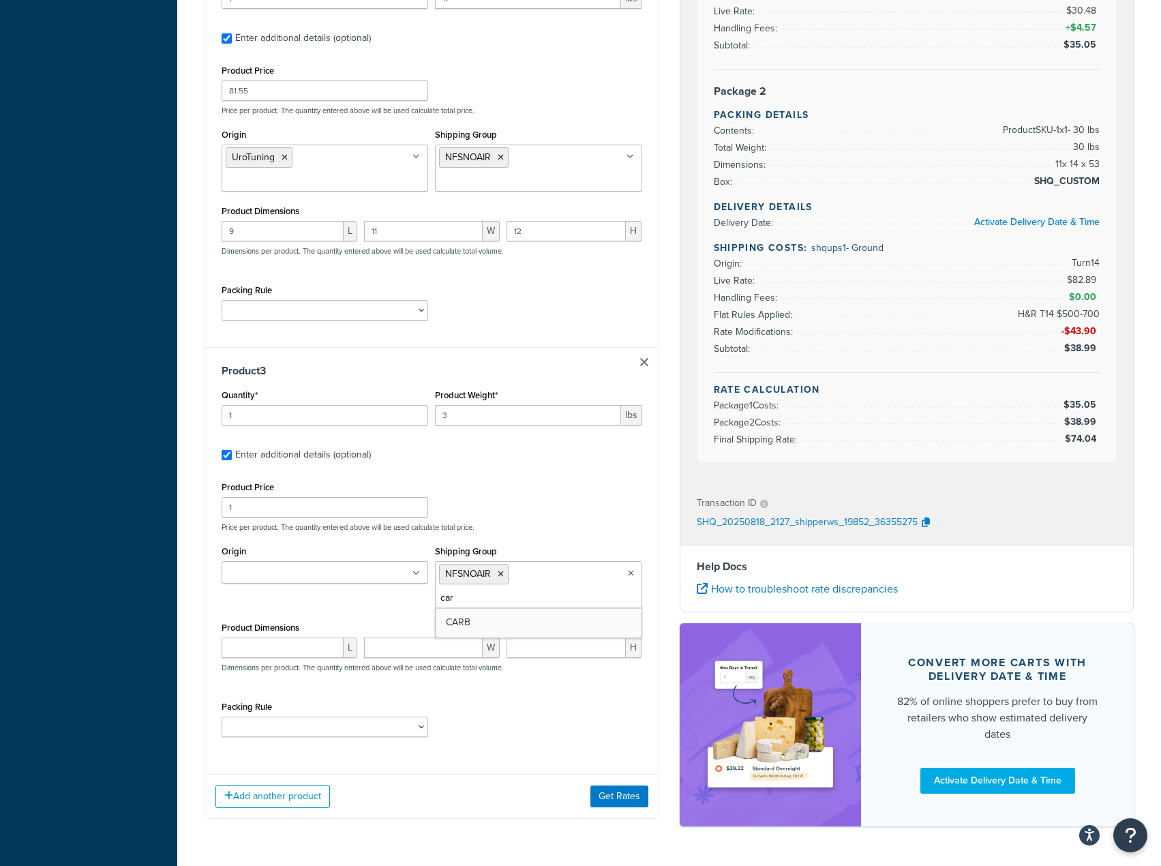
type input "carb"
click at [334, 561] on ul at bounding box center [325, 572] width 207 height 22
type input "burg"
drag, startPoint x: 329, startPoint y: 586, endPoint x: 339, endPoint y: 578, distance: 13.1
click at [588, 478] on div "Product Price 1 Price per product. The quantity entered above will be used calc…" at bounding box center [431, 505] width 427 height 54
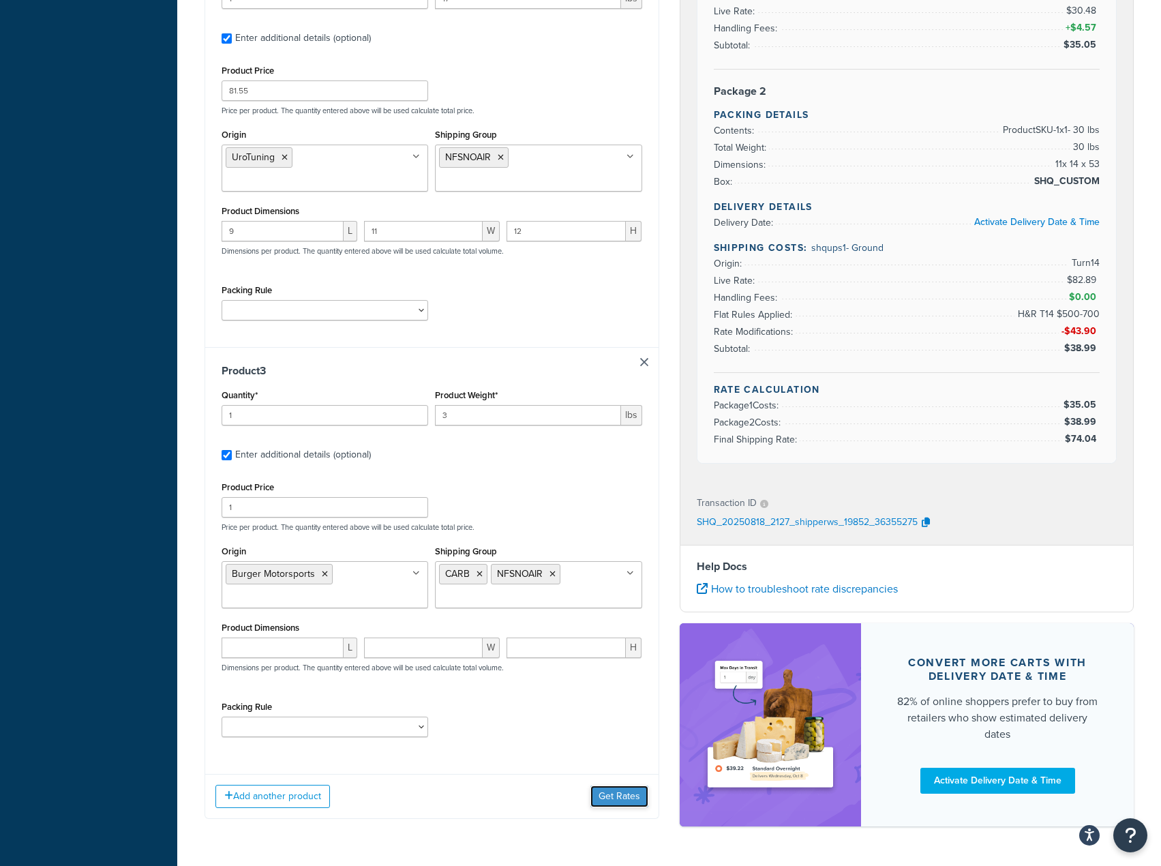
click at [627, 785] on button "Get Rates" at bounding box center [619, 796] width 58 height 22
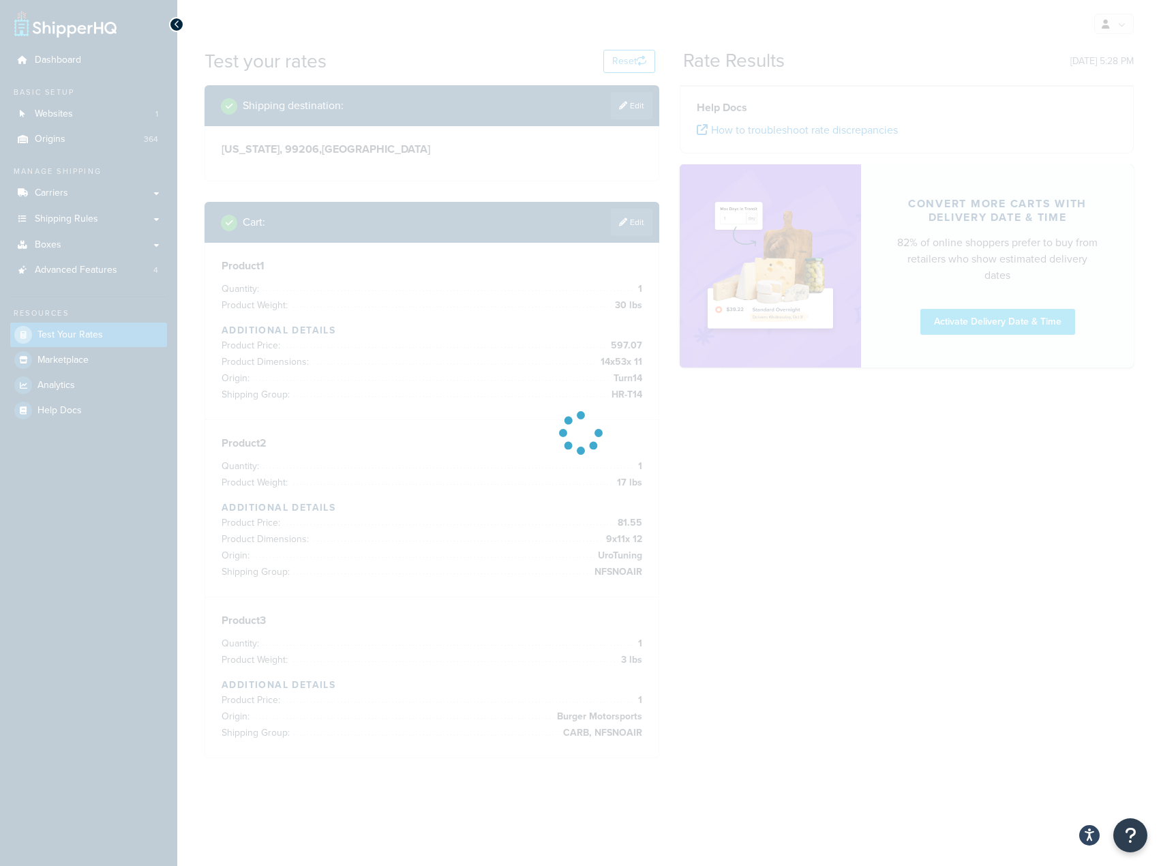
scroll to position [0, 0]
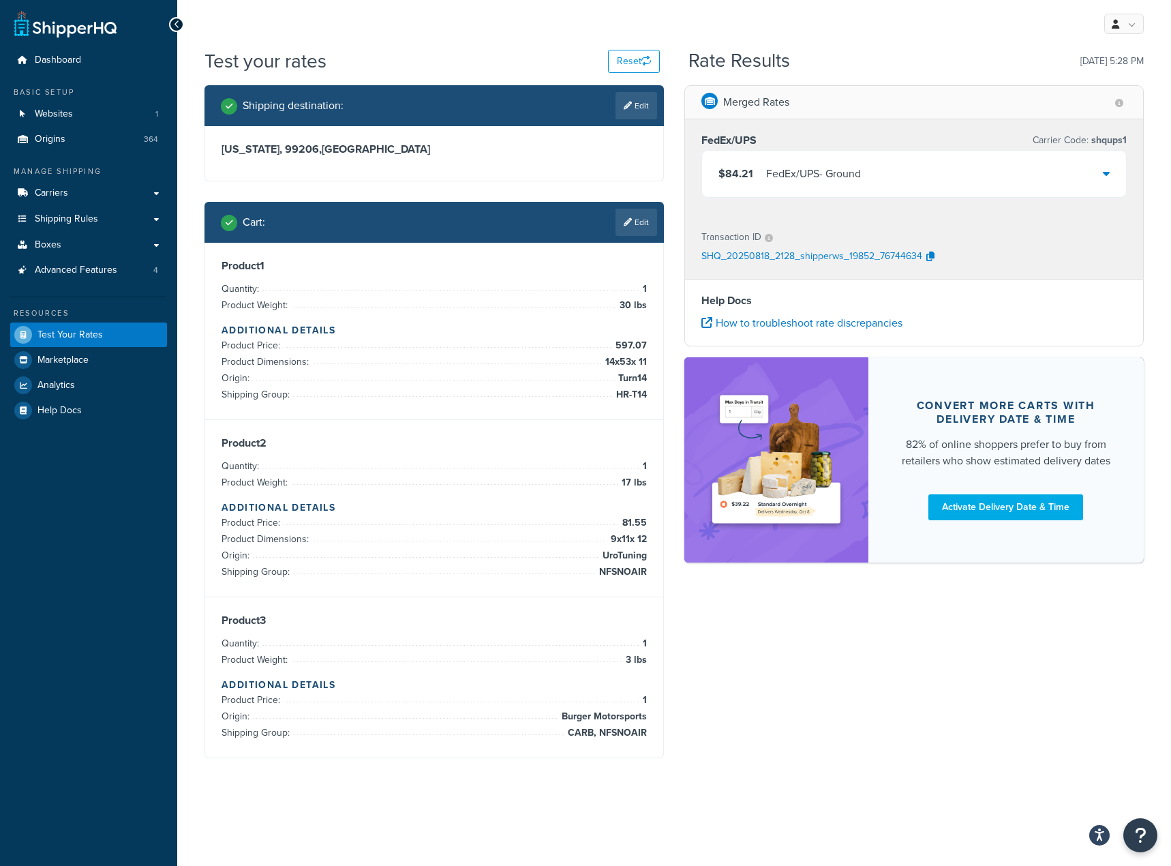
click at [939, 172] on div "$84.21 FedEx/UPS - Ground" at bounding box center [914, 174] width 424 height 46
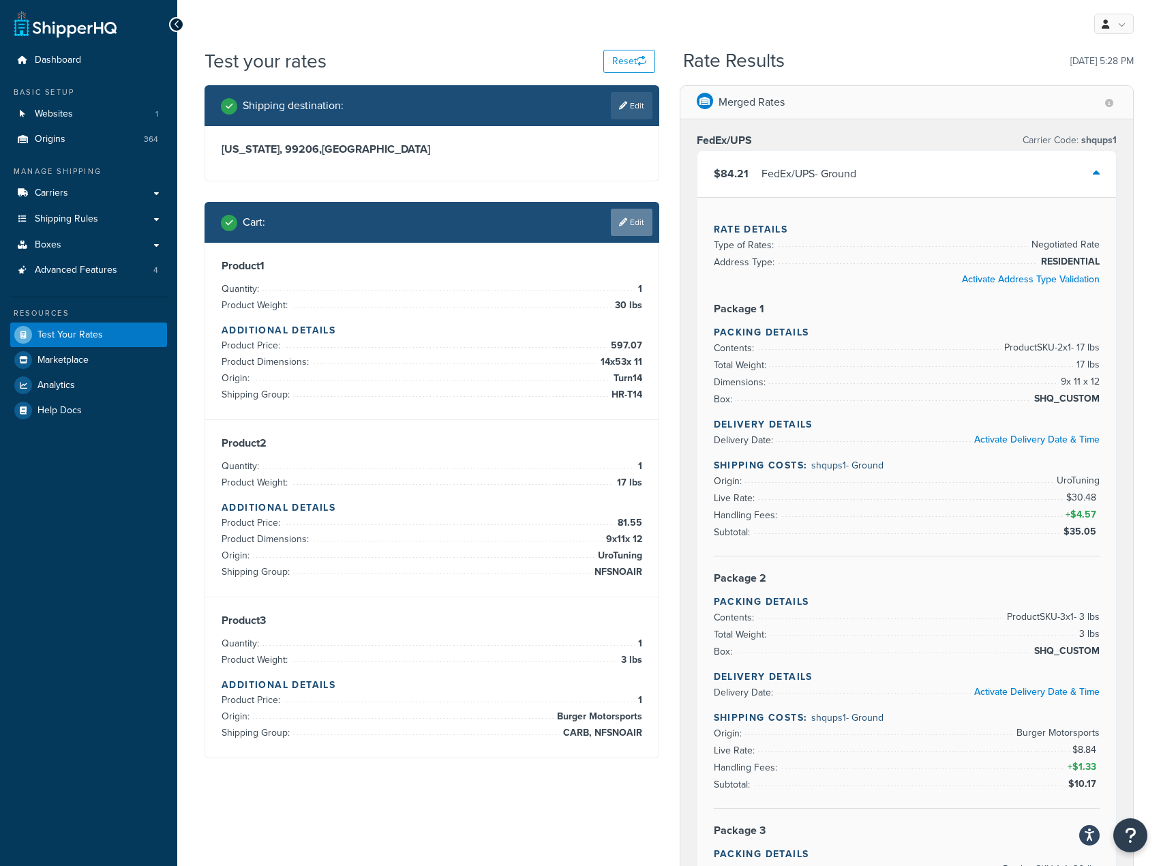
click at [637, 221] on link "Edit" at bounding box center [632, 222] width 42 height 27
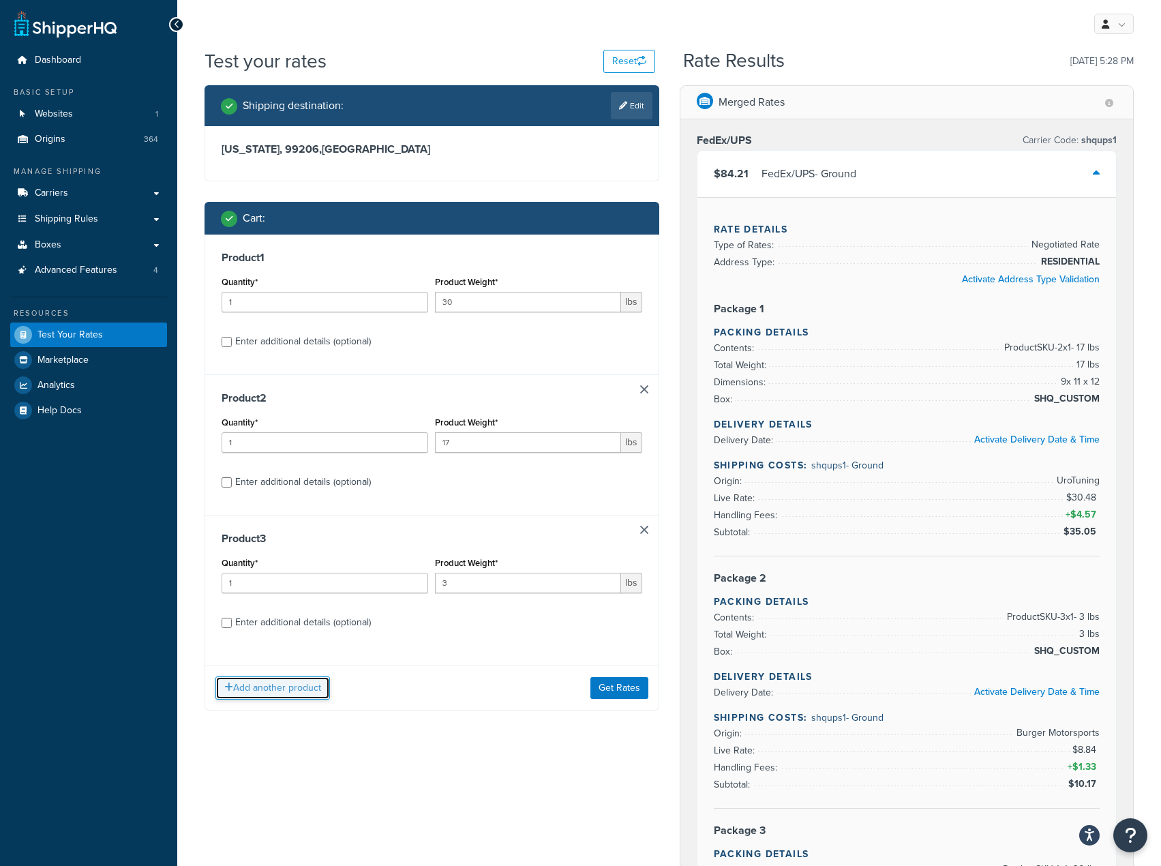
click at [287, 692] on button "Add another product" at bounding box center [272, 687] width 115 height 23
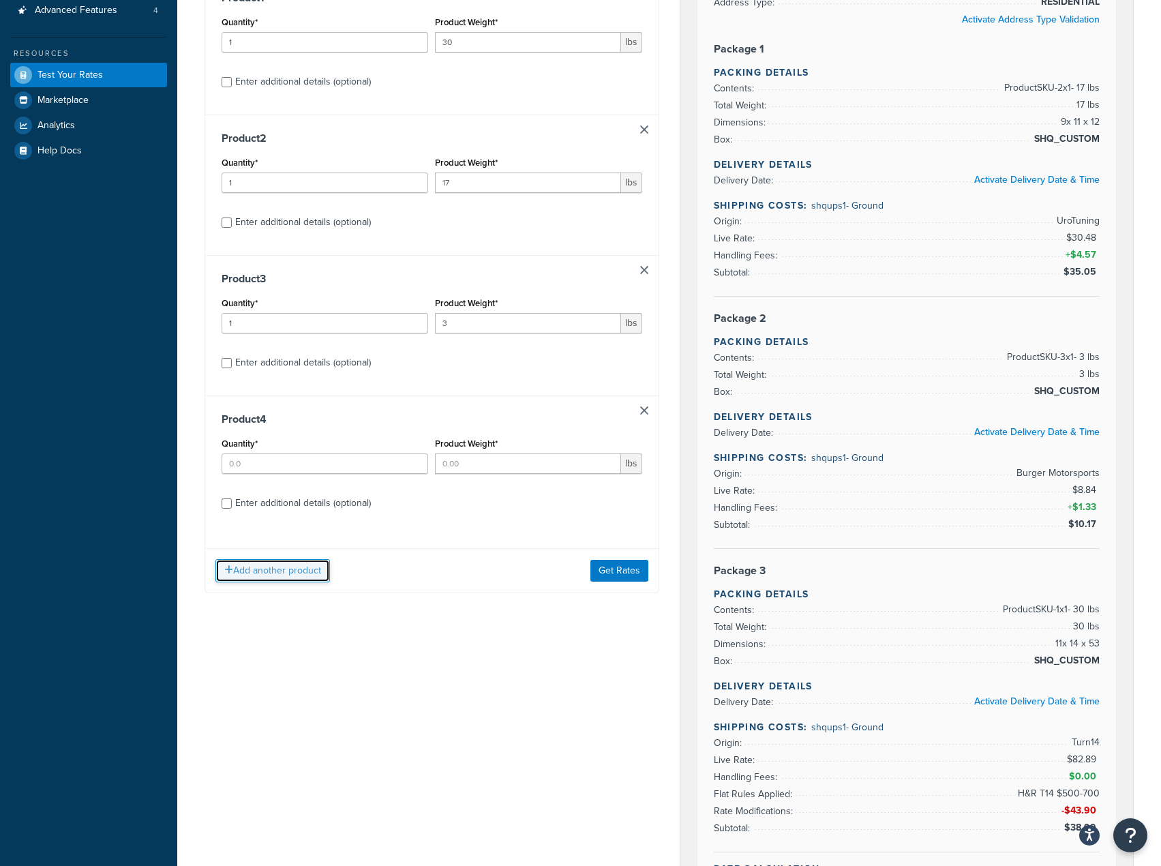
scroll to position [273, 0]
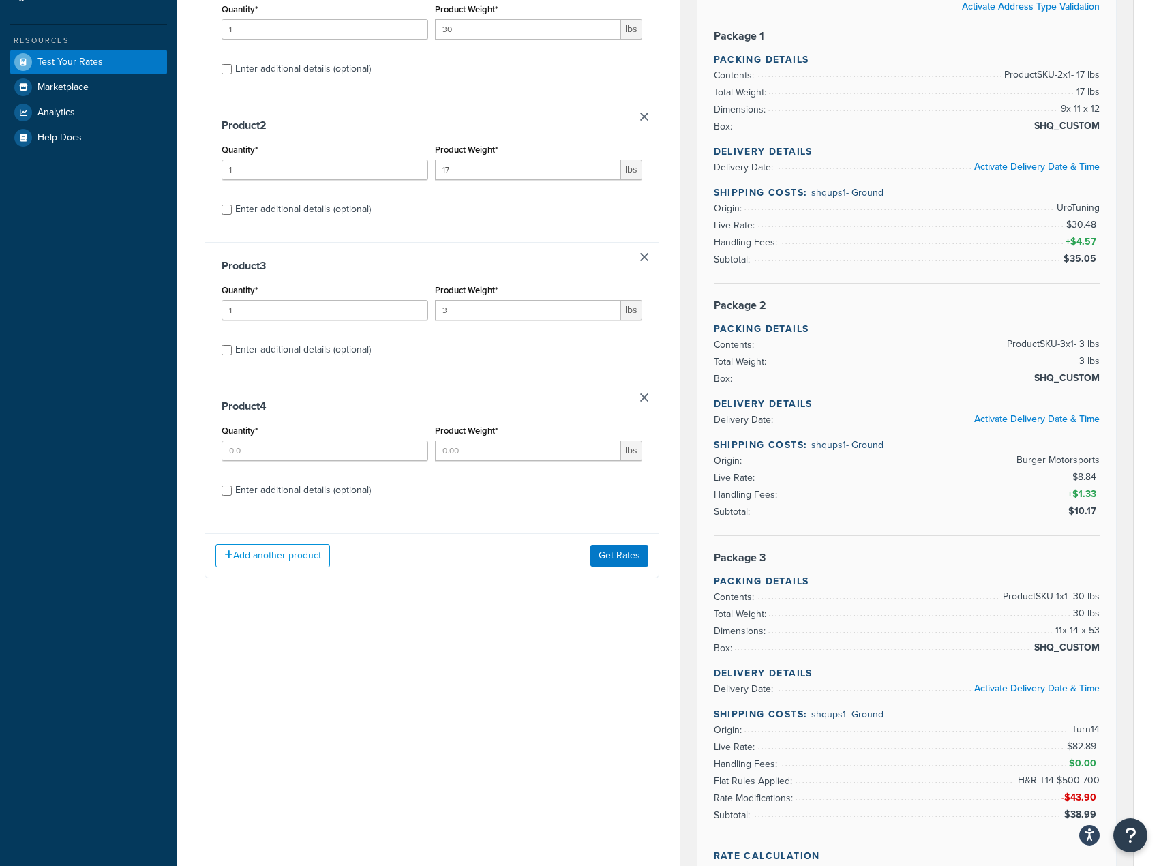
click at [264, 489] on div "Enter additional details (optional)" at bounding box center [303, 490] width 136 height 19
click at [232, 489] on input "Enter additional details (optional)" at bounding box center [227, 490] width 10 height 10
checkbox input "true"
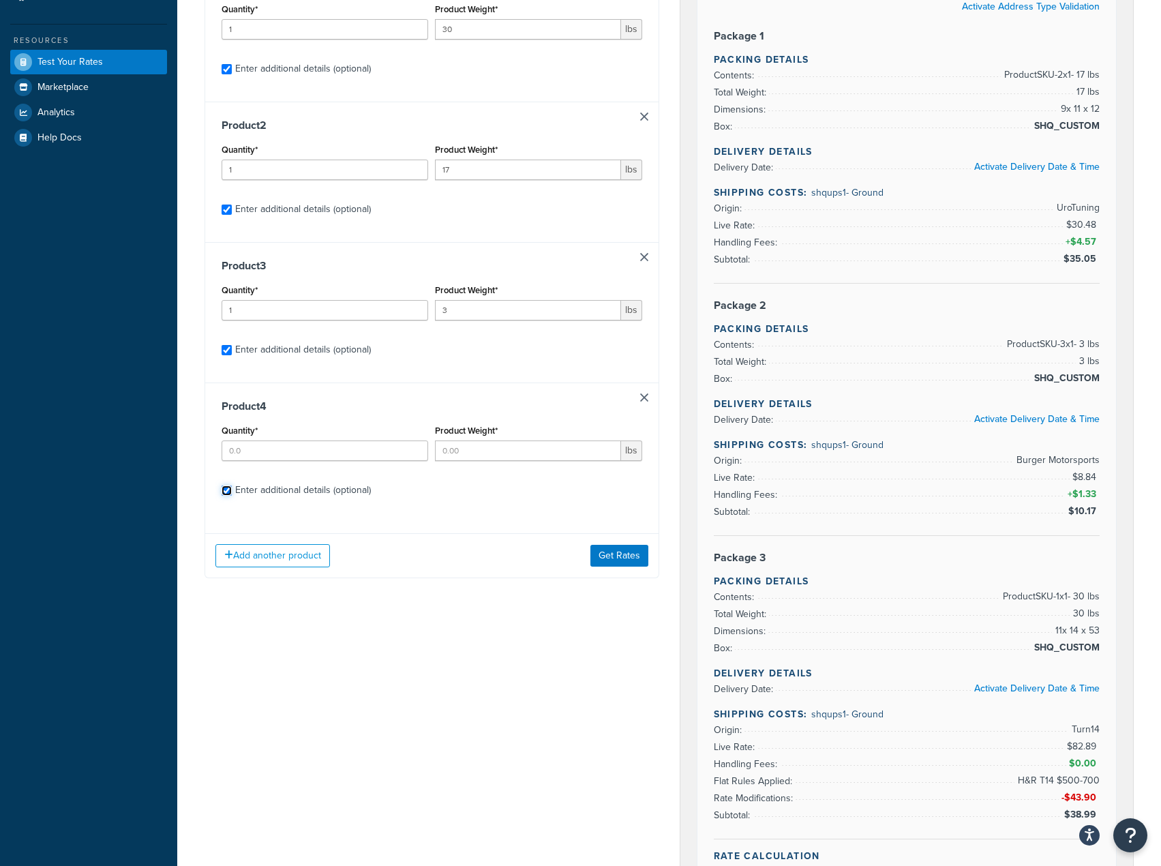
checkbox input "true"
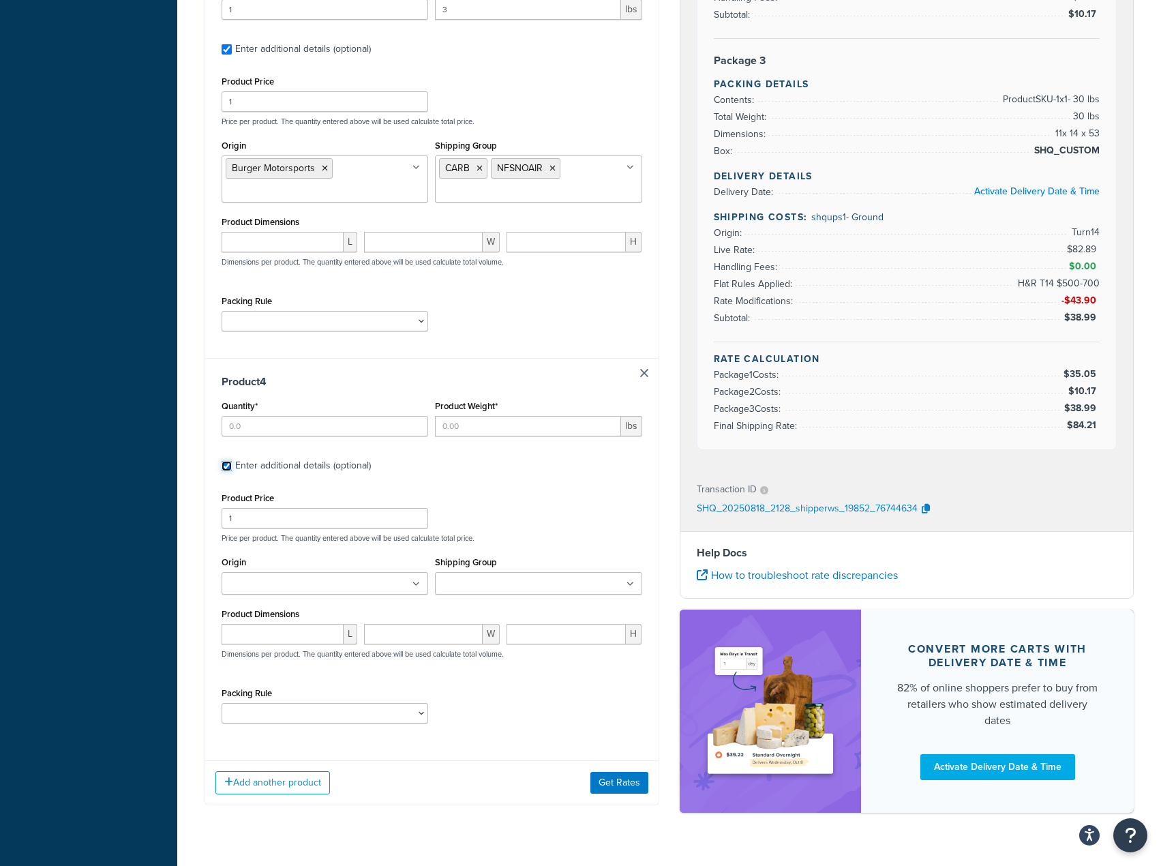
scroll to position [1138, 0]
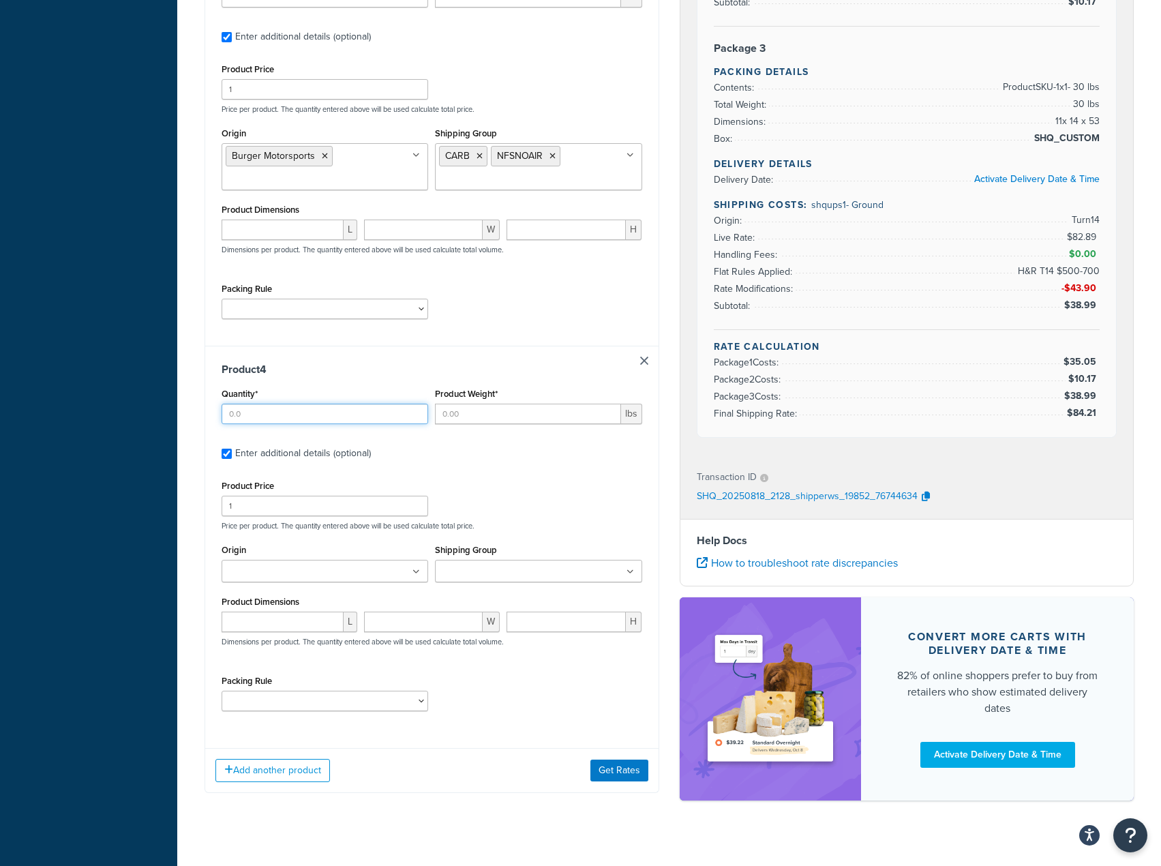
click at [406, 404] on input "Quantity*" at bounding box center [325, 414] width 207 height 20
type input "1"
click at [477, 404] on input "Product Weight*" at bounding box center [527, 414] width 185 height 20
type input "5"
click at [306, 496] on input "1" at bounding box center [325, 506] width 207 height 20
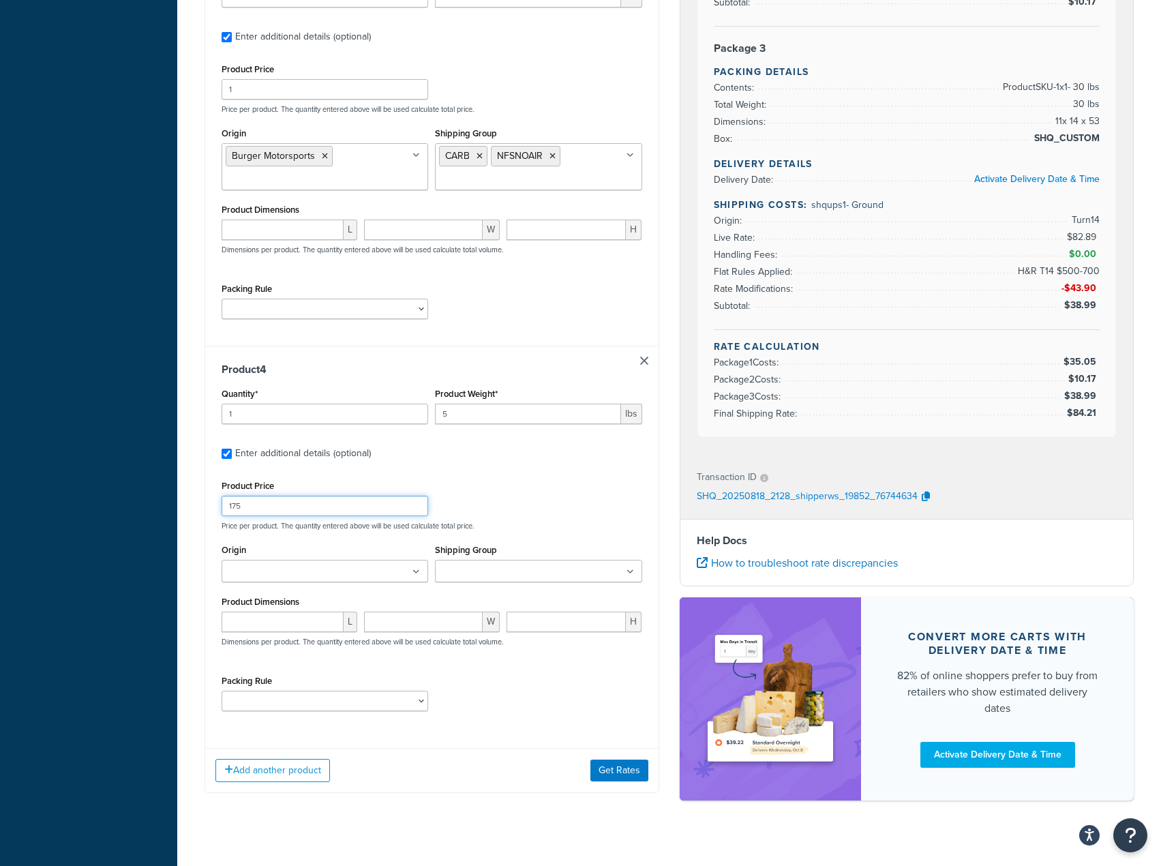
type input "175"
click at [344, 560] on ul at bounding box center [325, 571] width 207 height 22
type input "racing"
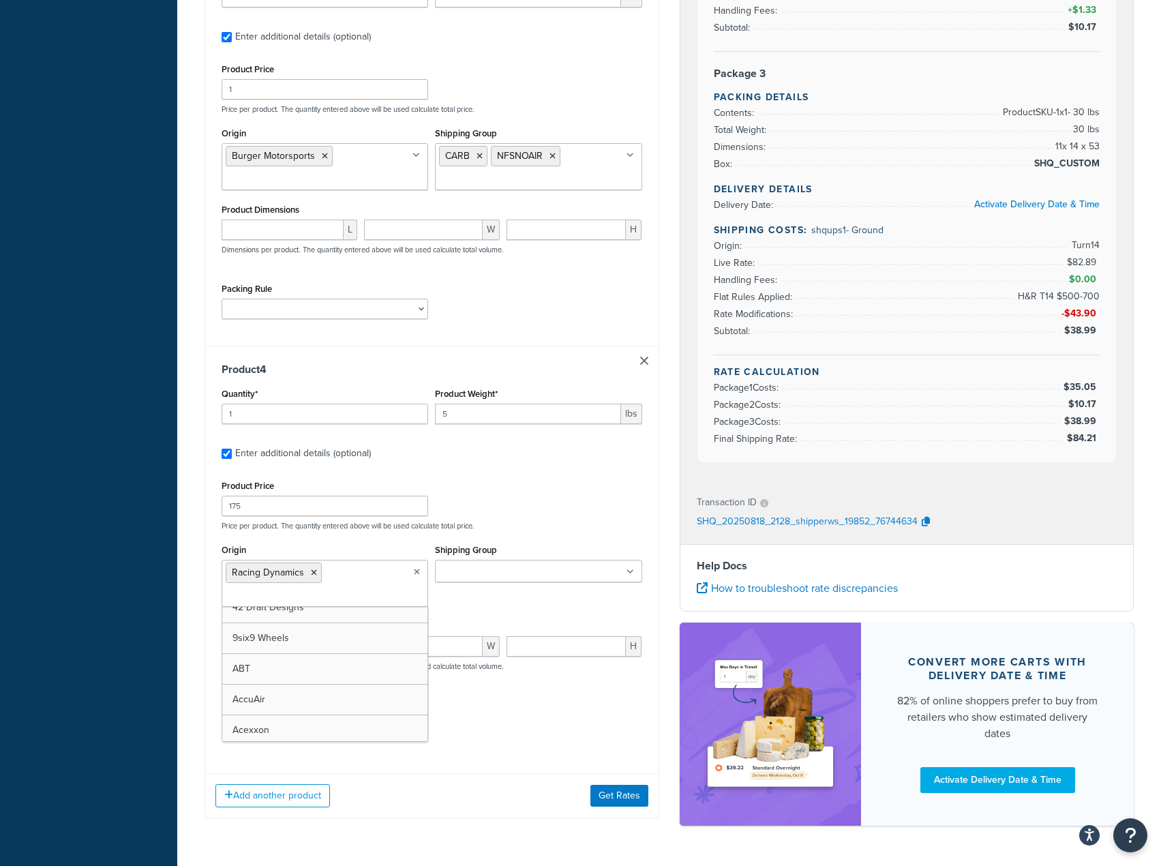
scroll to position [6180, 0]
click at [529, 564] on input "Shipping Group" at bounding box center [499, 571] width 121 height 15
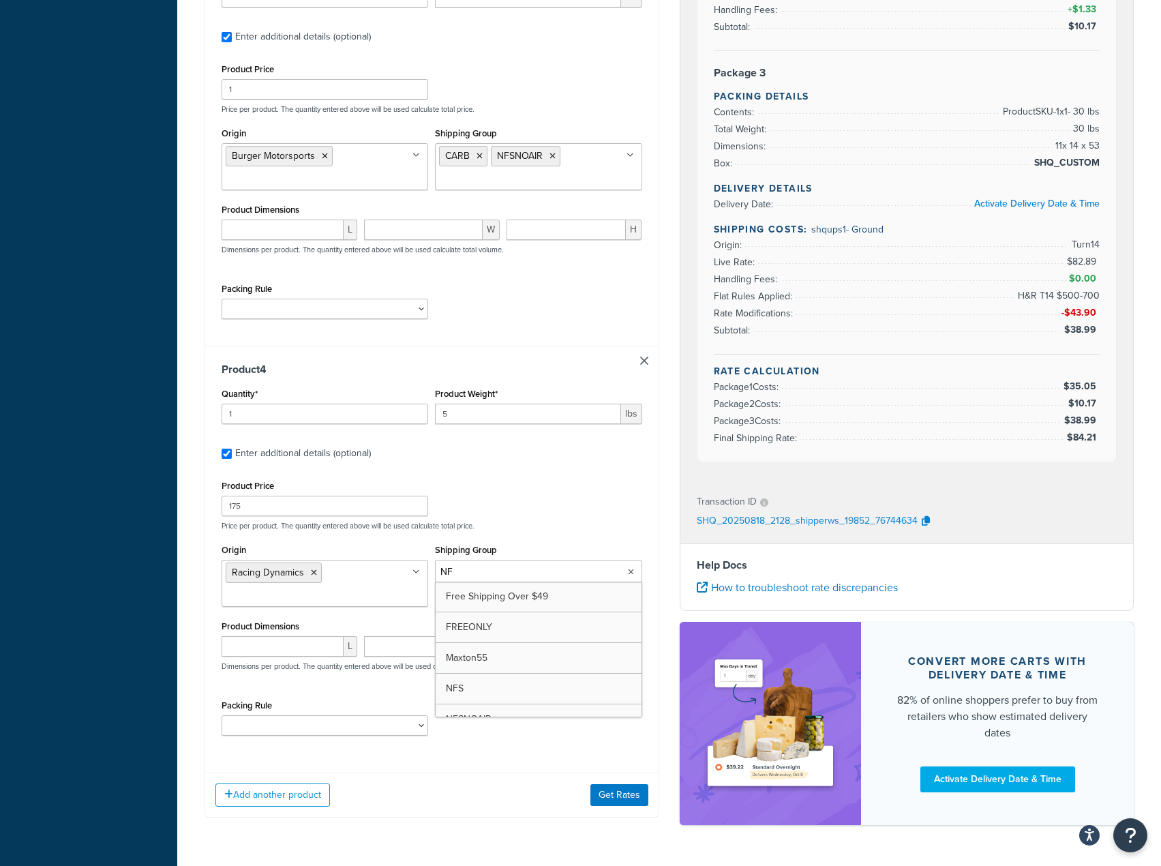
type input "NFS"
click at [550, 484] on div "Product Price 175 Price per product. The quantity entered above will be used ca…" at bounding box center [431, 504] width 427 height 54
click at [619, 784] on button "Get Rates" at bounding box center [619, 795] width 58 height 22
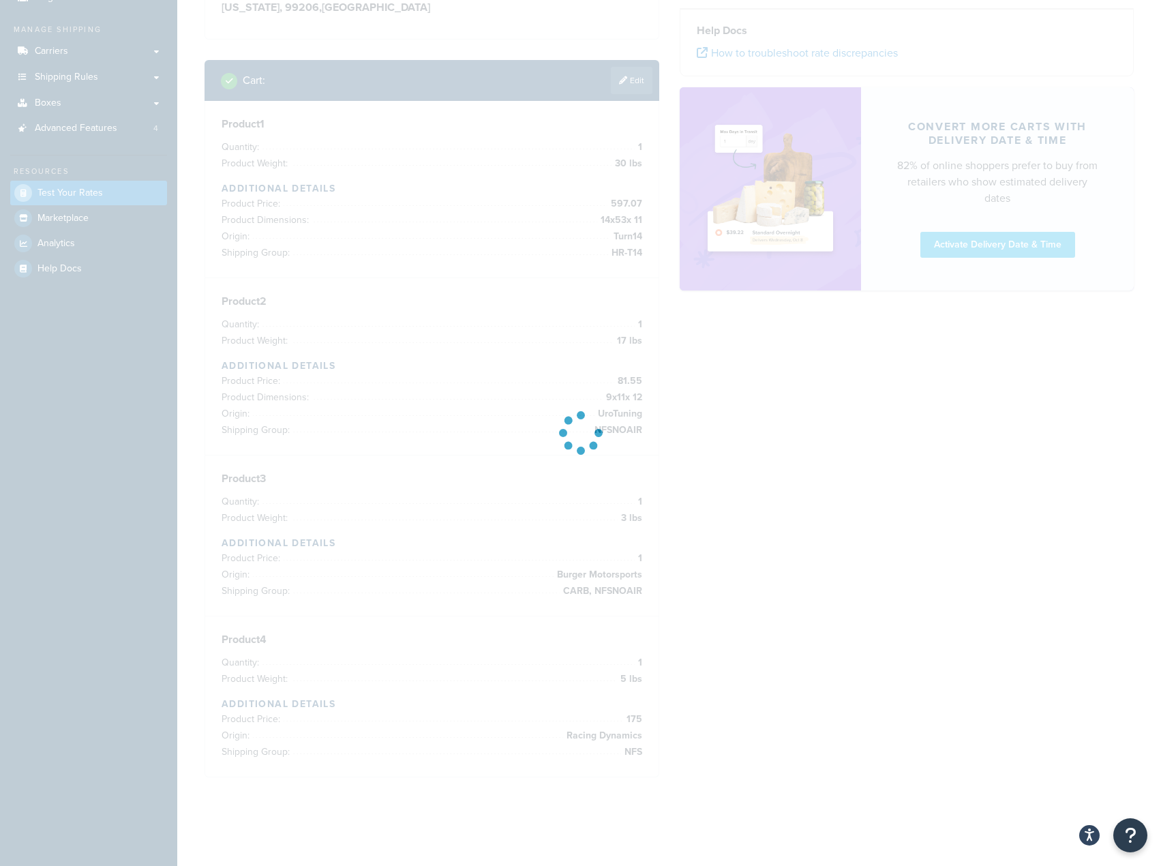
scroll to position [142, 0]
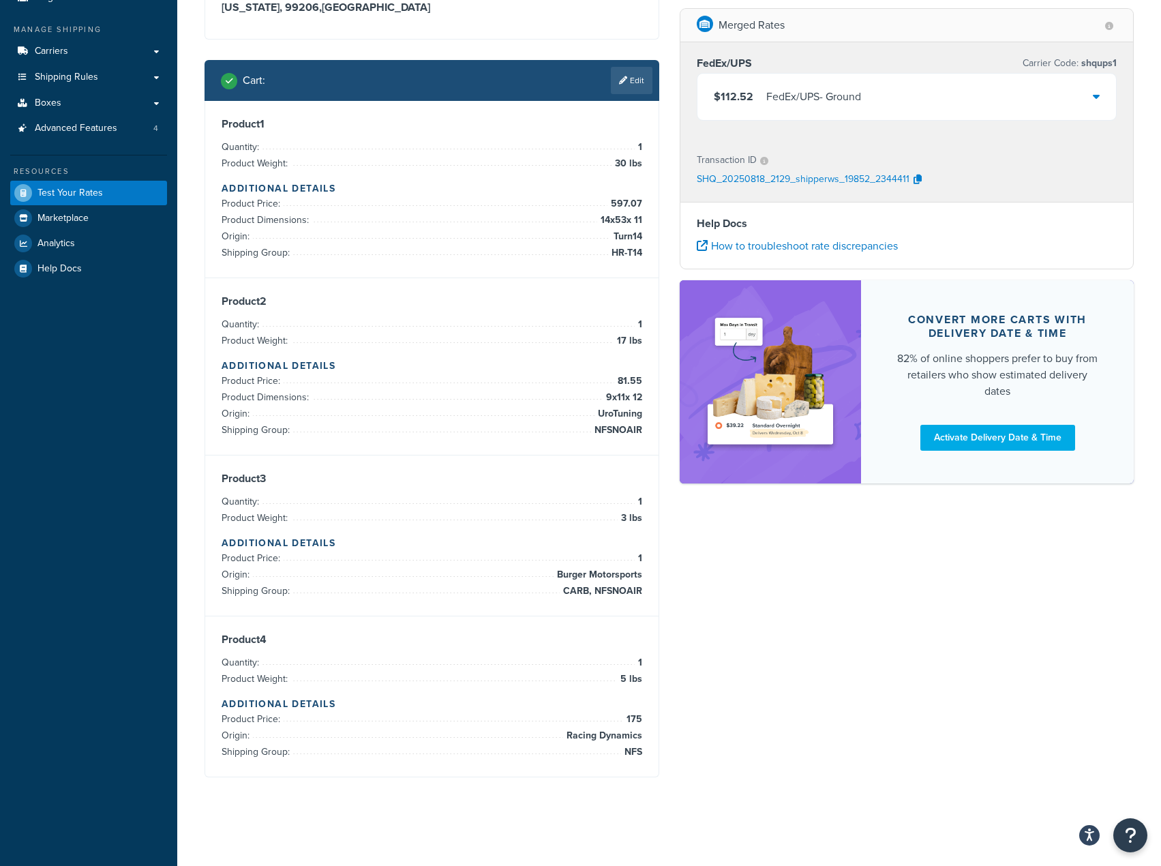
click at [993, 103] on div "$112.52 FedEx/UPS - Ground" at bounding box center [906, 97] width 419 height 46
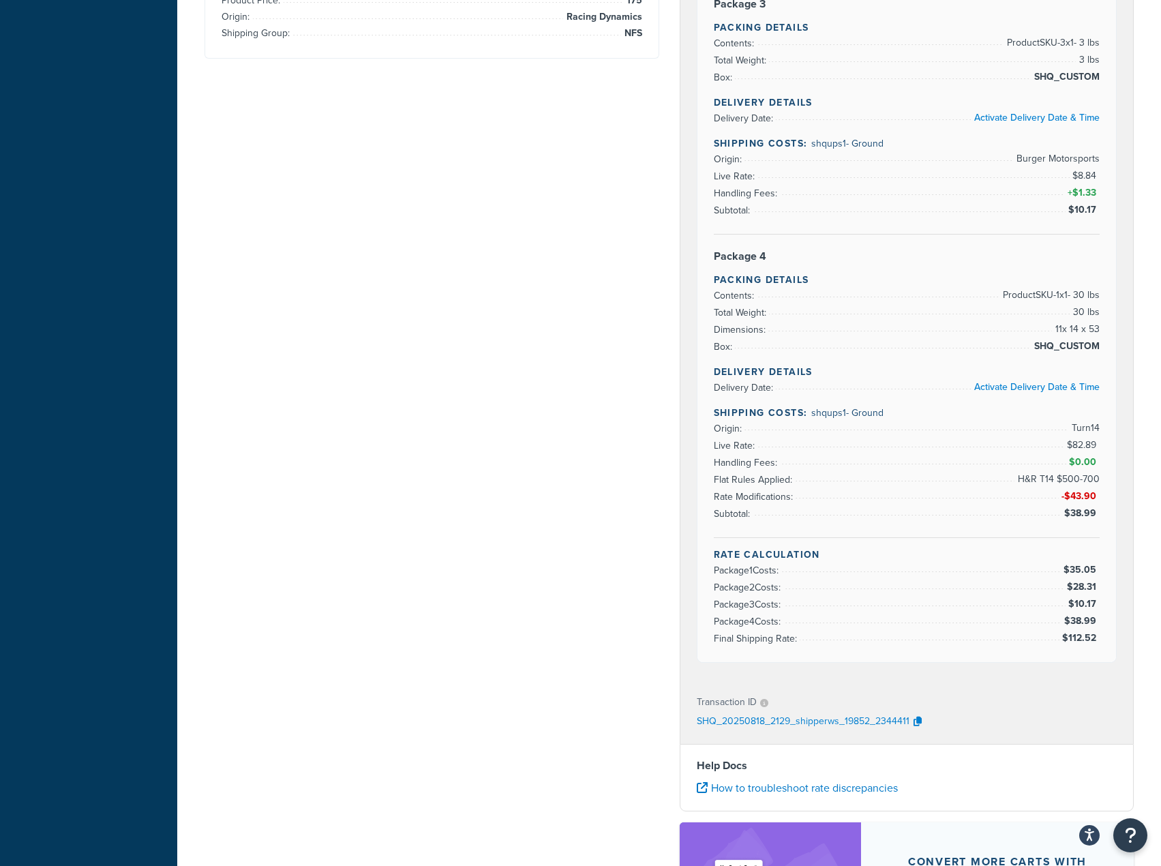
scroll to position [881, 0]
